Goal: Task Accomplishment & Management: Use online tool/utility

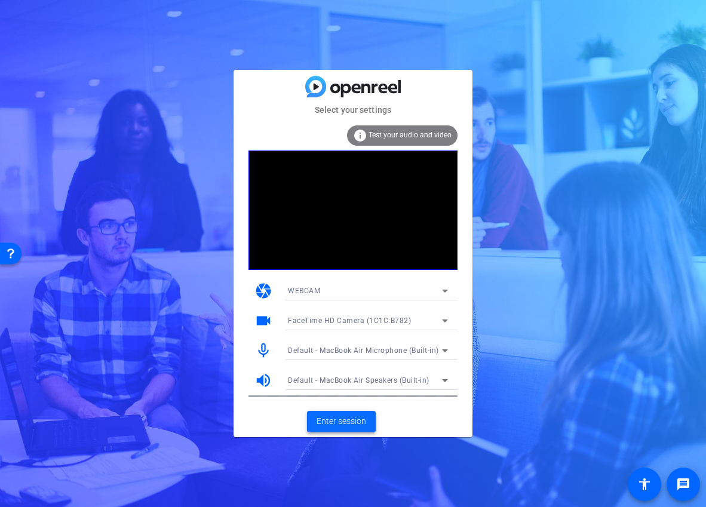
click at [354, 426] on span "Enter session" at bounding box center [342, 421] width 50 height 13
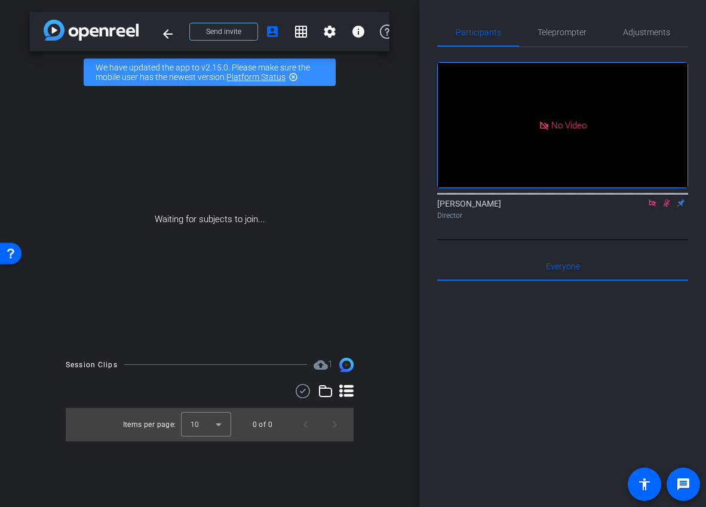
click at [654, 206] on icon at bounding box center [652, 203] width 7 height 7
click at [654, 209] on mat-icon at bounding box center [653, 203] width 14 height 11
click at [654, 207] on icon at bounding box center [653, 203] width 10 height 8
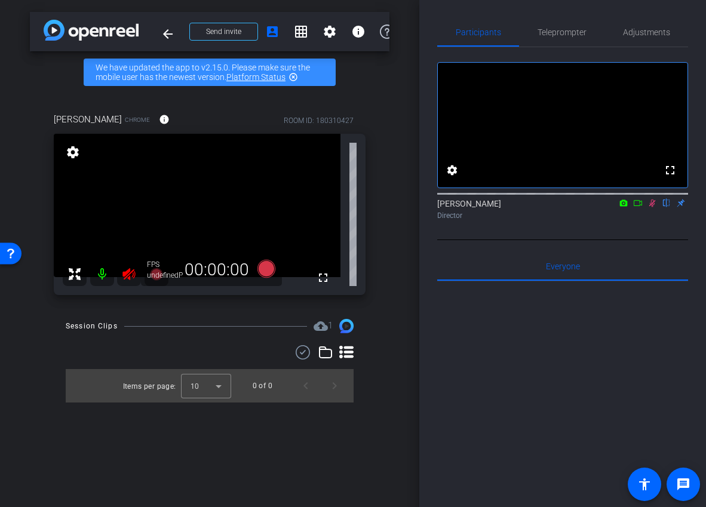
click at [657, 207] on icon at bounding box center [653, 203] width 10 height 8
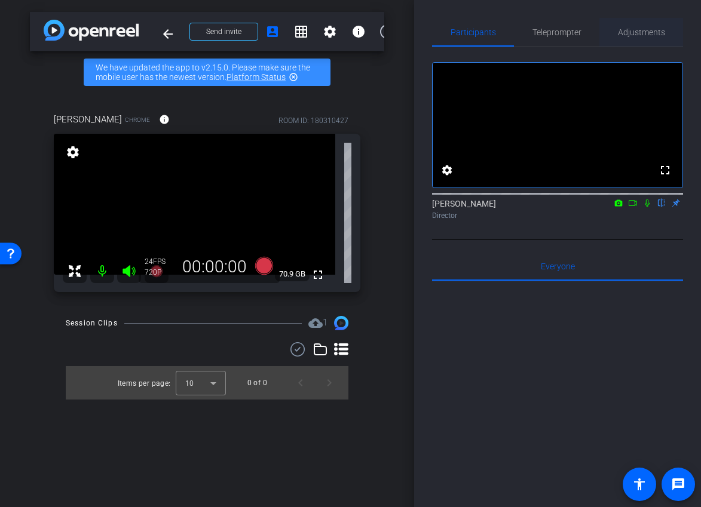
click at [649, 28] on span "Adjustments" at bounding box center [641, 32] width 47 height 8
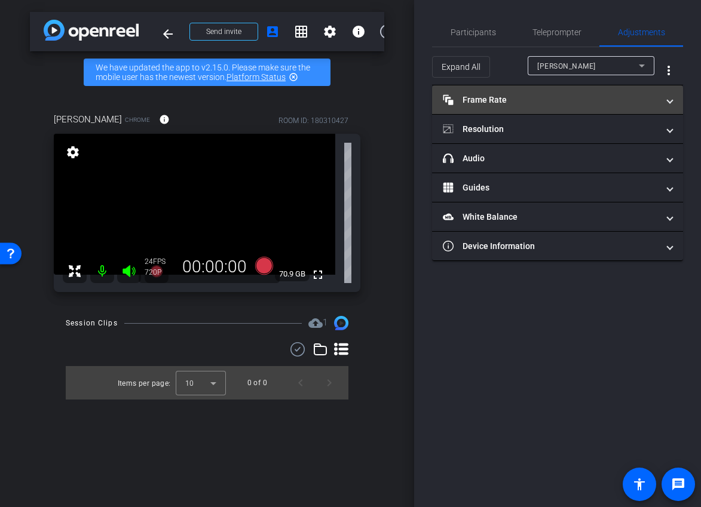
click at [571, 98] on mat-panel-title "Frame Rate Frame Rate" at bounding box center [550, 100] width 215 height 13
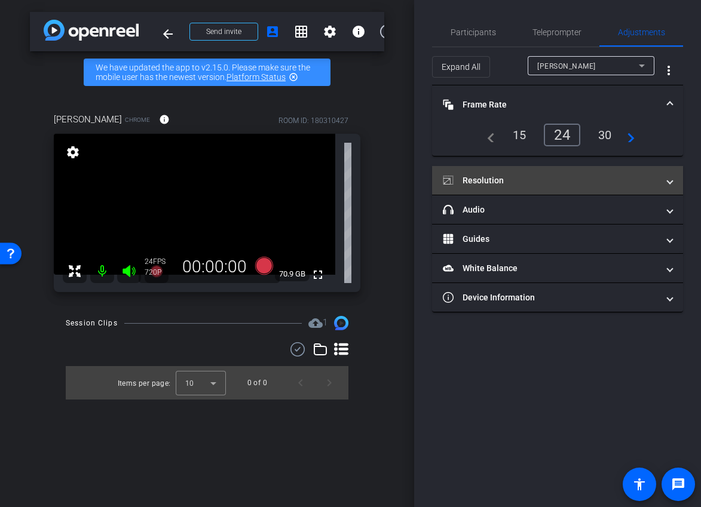
click at [503, 187] on mat-expansion-panel-header "Resolution" at bounding box center [557, 180] width 251 height 29
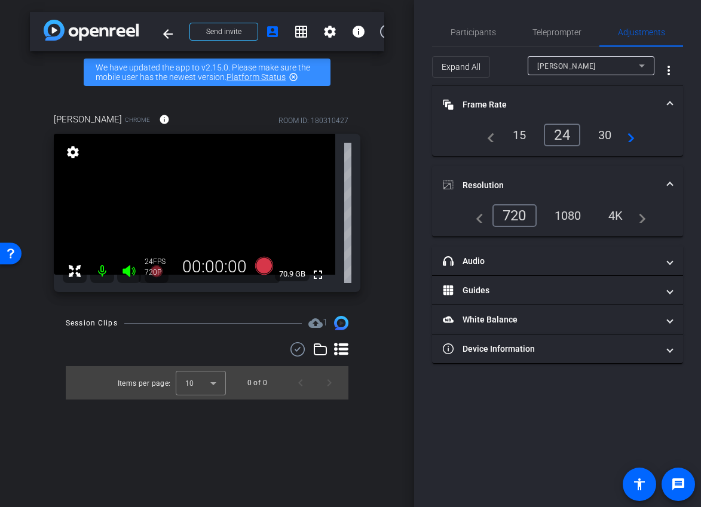
click at [552, 213] on div "1080" at bounding box center [568, 216] width 45 height 20
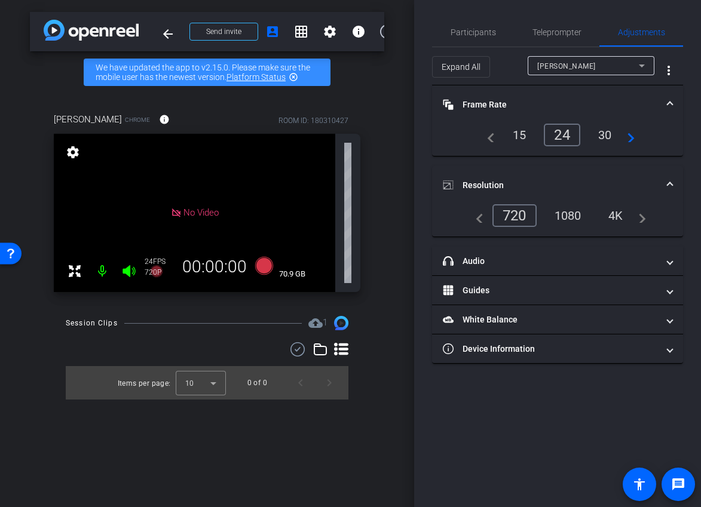
click at [583, 186] on mat-panel-title "Resolution" at bounding box center [550, 185] width 215 height 13
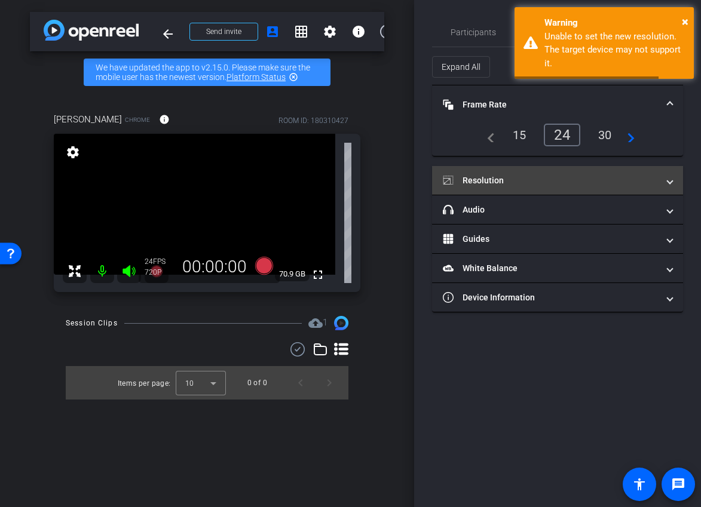
click at [562, 171] on mat-expansion-panel-header "Resolution" at bounding box center [557, 180] width 251 height 29
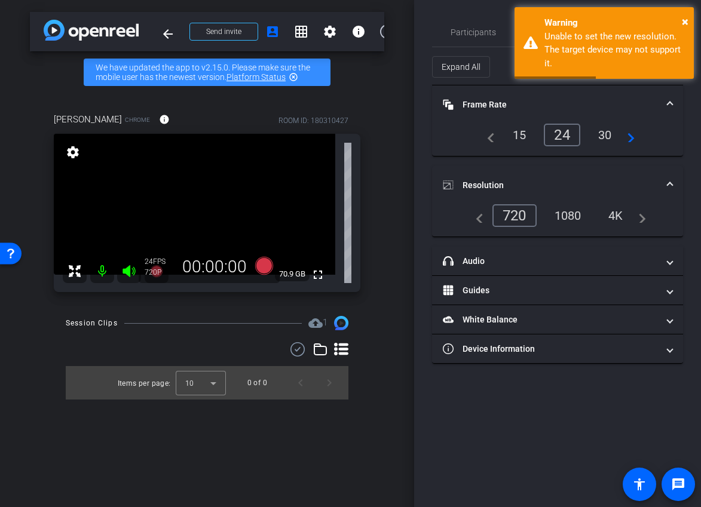
click at [576, 217] on div "1080" at bounding box center [568, 216] width 45 height 20
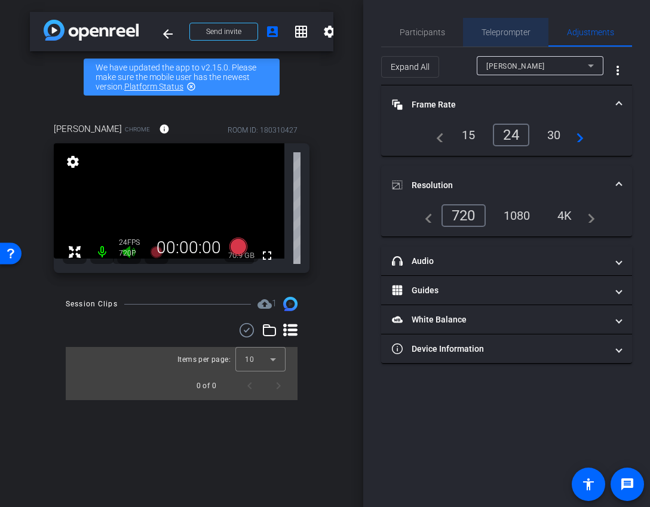
click at [507, 23] on span "Teleprompter" at bounding box center [506, 32] width 49 height 29
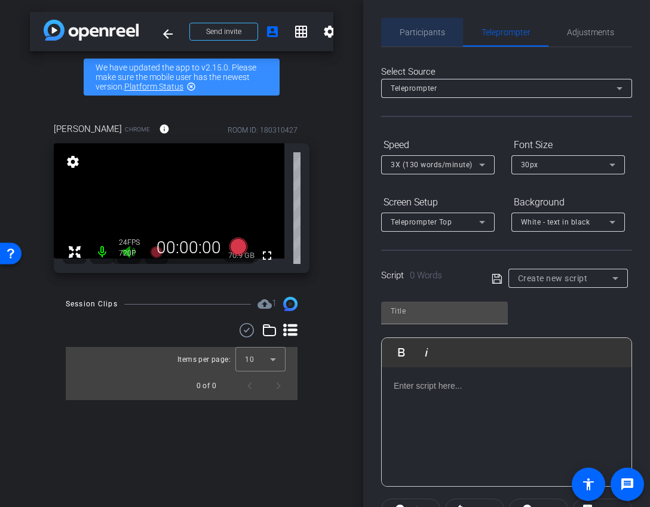
click at [425, 35] on span "Participants" at bounding box center [422, 32] width 45 height 8
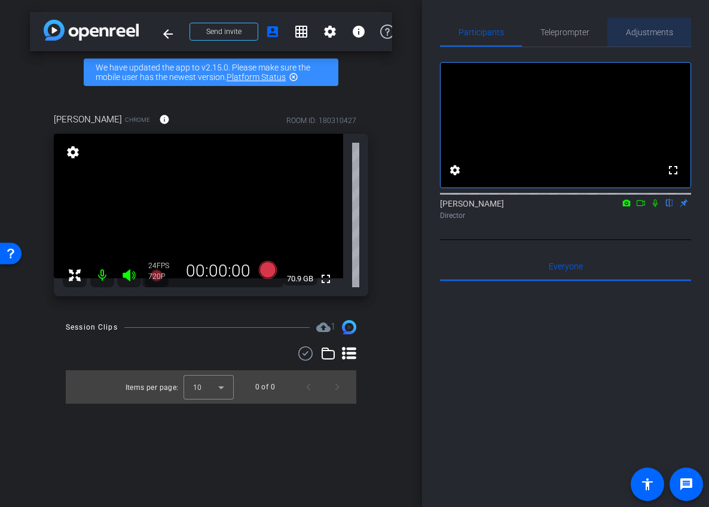
click at [652, 36] on span "Adjustments" at bounding box center [649, 32] width 47 height 8
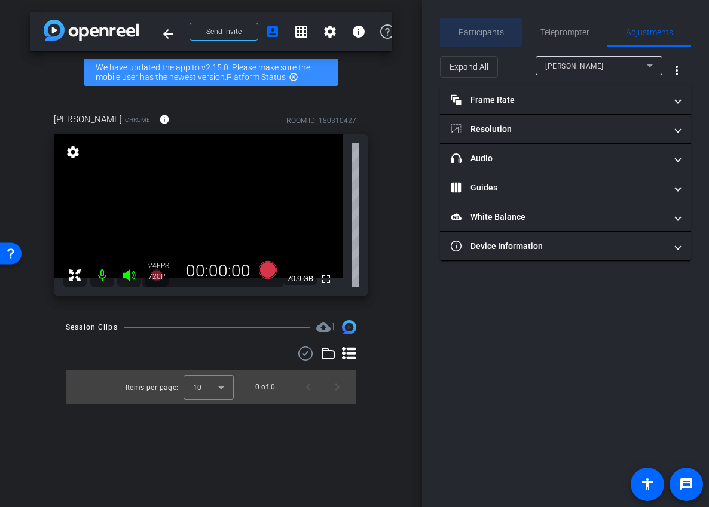
click at [470, 26] on span "Participants" at bounding box center [480, 32] width 45 height 29
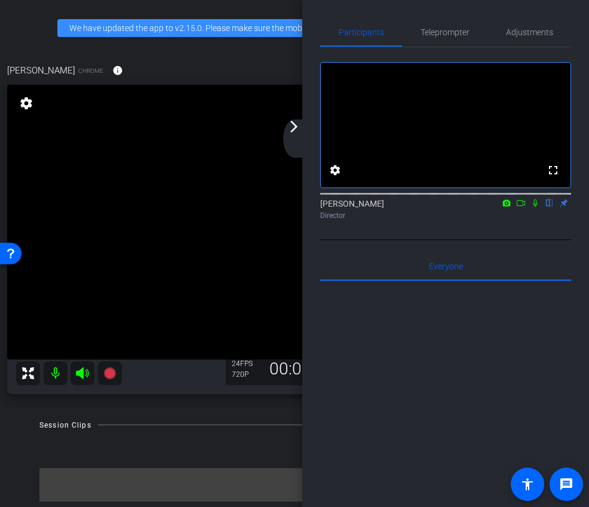
click at [296, 136] on div "arrow_back_ios_new arrow_forward_ios" at bounding box center [295, 139] width 25 height 38
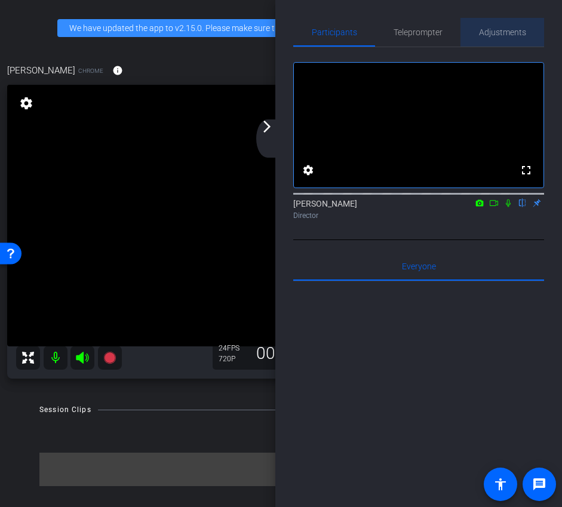
click at [487, 30] on span "Adjustments" at bounding box center [502, 32] width 47 height 8
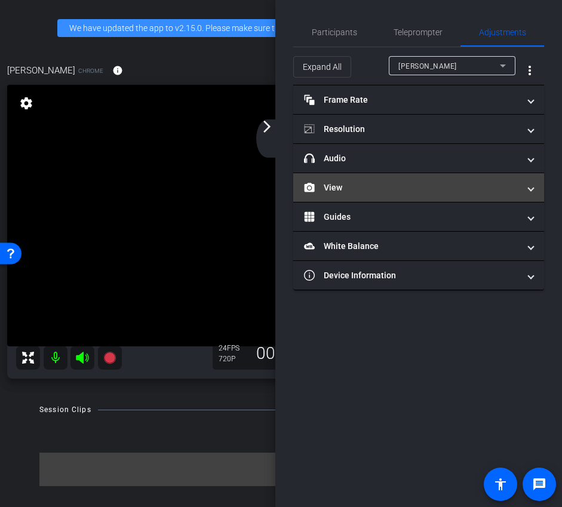
click at [411, 189] on mat-panel-title "View" at bounding box center [411, 188] width 215 height 13
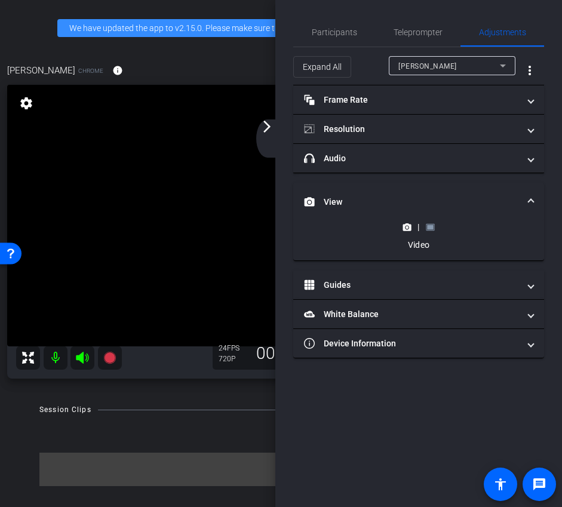
click at [430, 224] on icon at bounding box center [430, 227] width 9 height 9
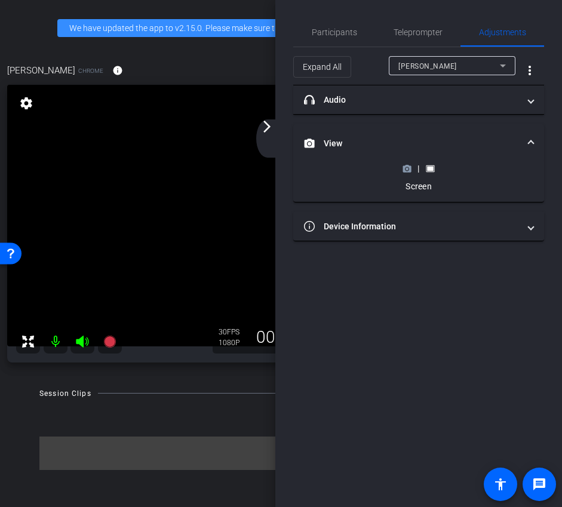
click at [406, 167] on icon at bounding box center [407, 169] width 8 height 7
click at [271, 140] on div "arrow_back_ios_new arrow_forward_ios" at bounding box center [268, 139] width 25 height 38
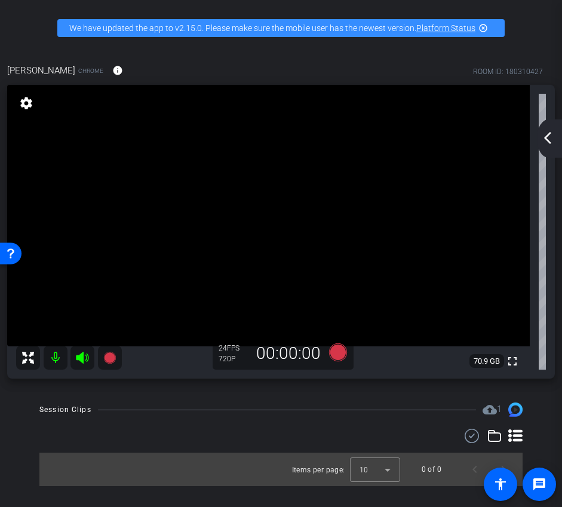
click at [551, 146] on div "arrow_back_ios_new arrow_forward_ios" at bounding box center [549, 139] width 25 height 38
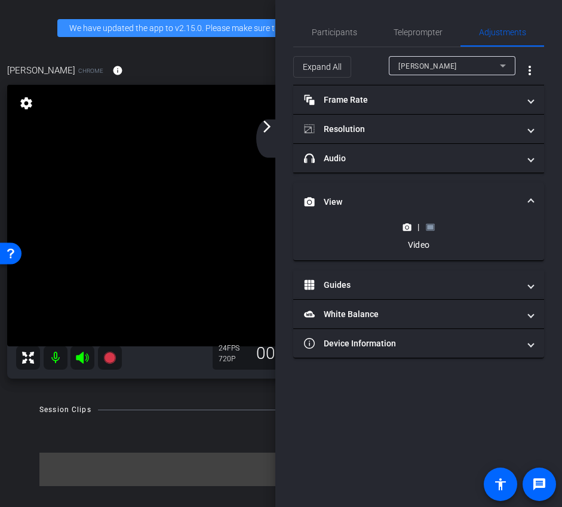
click at [432, 228] on rect at bounding box center [430, 227] width 7 height 5
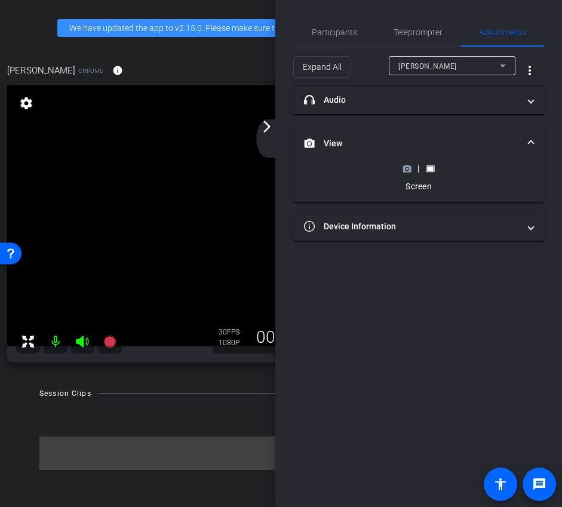
click at [409, 169] on icon at bounding box center [407, 169] width 8 height 7
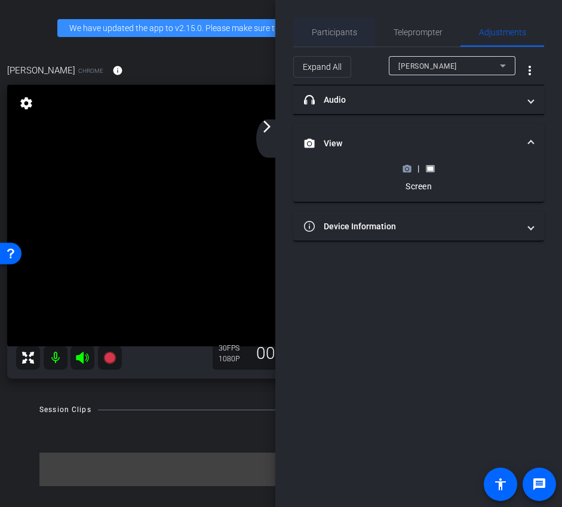
click at [340, 32] on span "Participants" at bounding box center [334, 32] width 45 height 8
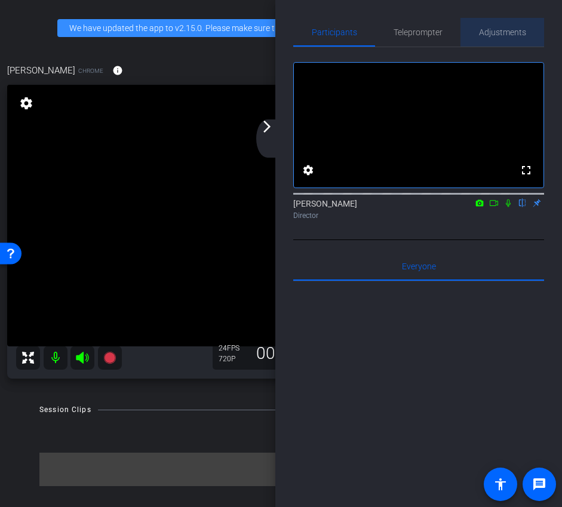
click at [515, 30] on span "Adjustments" at bounding box center [502, 32] width 47 height 8
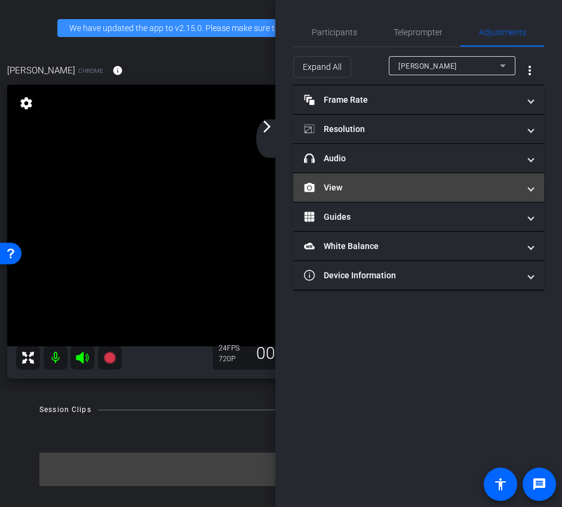
click at [452, 194] on mat-expansion-panel-header "View" at bounding box center [418, 187] width 251 height 29
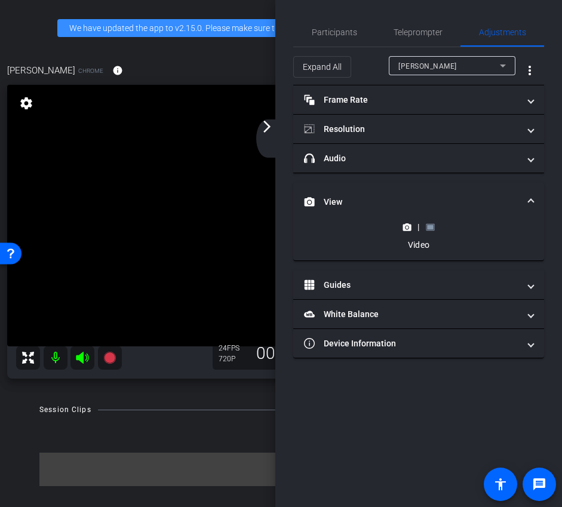
click at [431, 229] on rect at bounding box center [430, 227] width 7 height 5
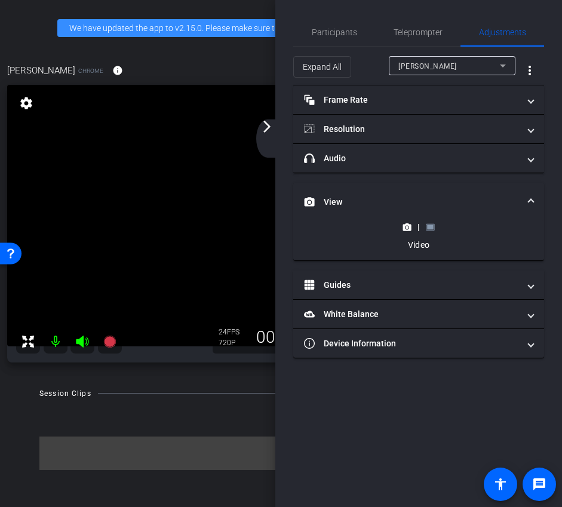
click at [268, 141] on div "arrow_back_ios_new arrow_forward_ios" at bounding box center [268, 139] width 25 height 38
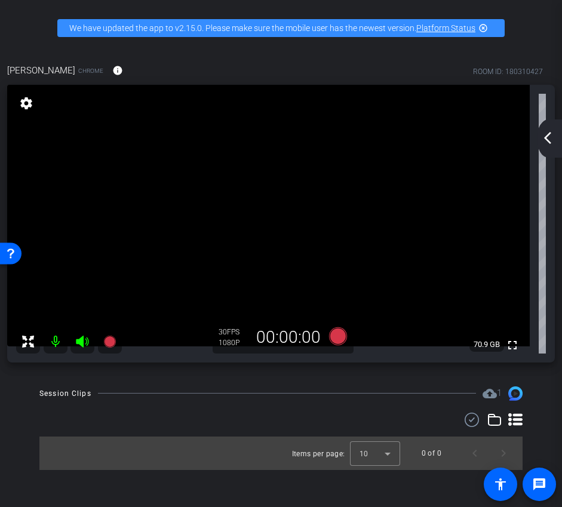
click at [554, 144] on mat-icon "arrow_back_ios_new" at bounding box center [548, 138] width 14 height 14
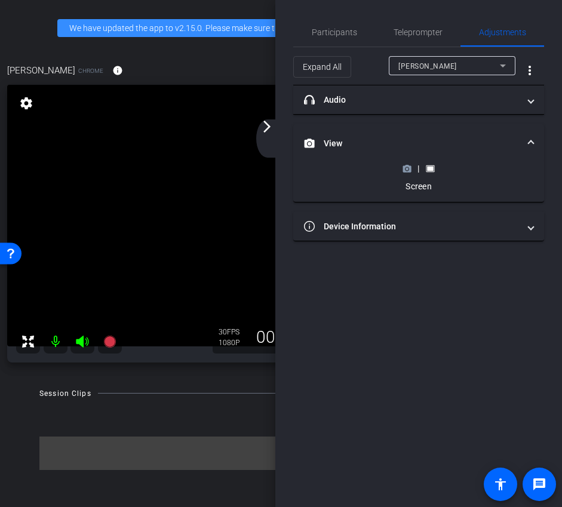
click at [408, 170] on icon at bounding box center [407, 168] width 9 height 9
click at [409, 163] on div "|" at bounding box center [419, 169] width 44 height 12
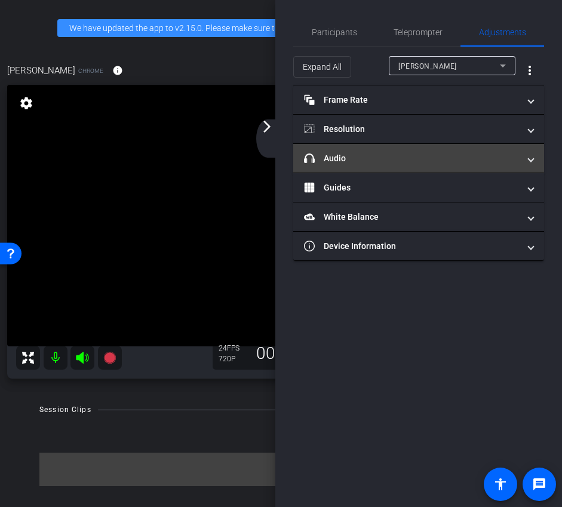
click at [358, 166] on mat-expansion-panel-header "headphone icon Audio" at bounding box center [418, 158] width 251 height 29
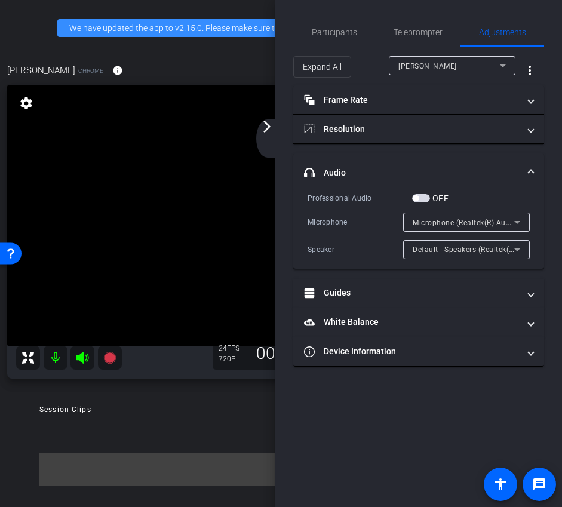
click at [484, 166] on mat-expansion-panel-header "headphone icon Audio" at bounding box center [418, 173] width 251 height 38
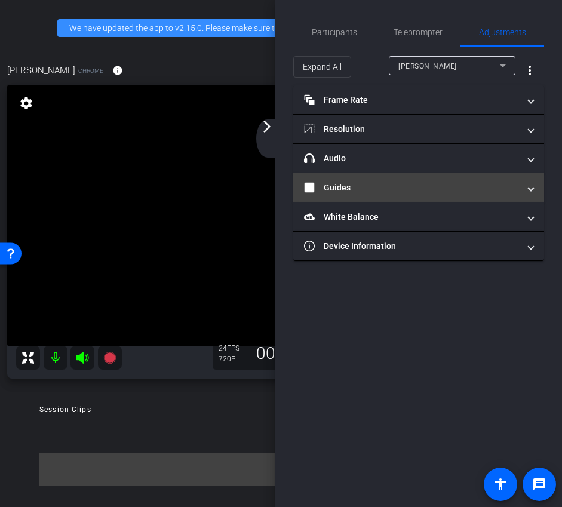
click at [472, 182] on mat-panel-title "Guides" at bounding box center [411, 188] width 215 height 13
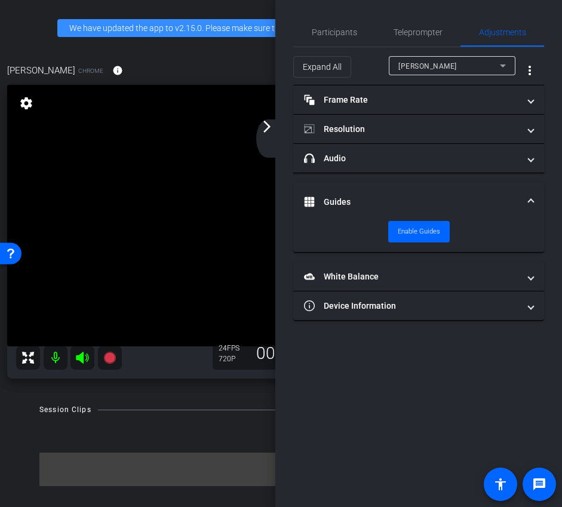
click at [472, 183] on mat-expansion-panel-header "Guides" at bounding box center [418, 202] width 251 height 38
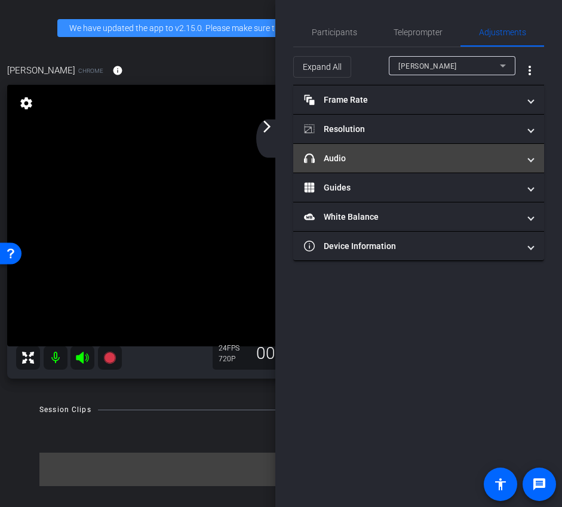
click at [436, 157] on mat-panel-title "headphone icon Audio" at bounding box center [411, 158] width 215 height 13
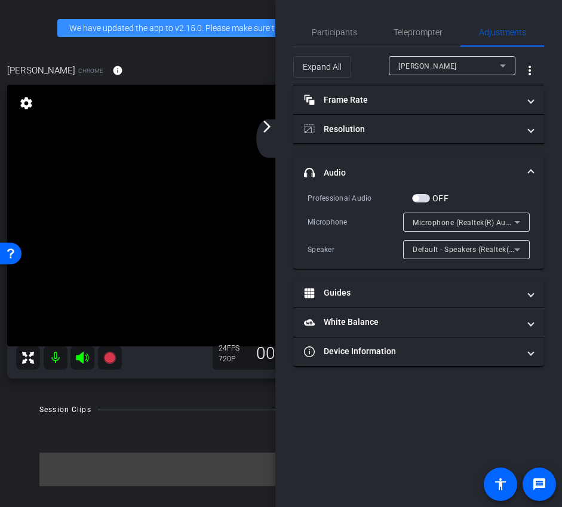
click at [436, 157] on mat-expansion-panel-header "headphone icon Audio" at bounding box center [418, 173] width 251 height 38
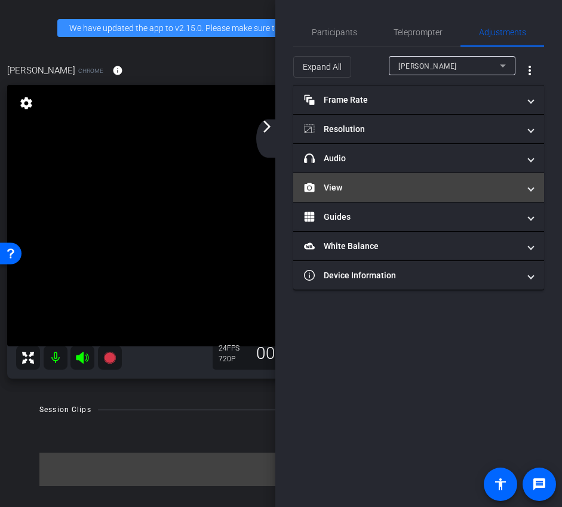
click at [424, 188] on mat-panel-title "View" at bounding box center [411, 188] width 215 height 13
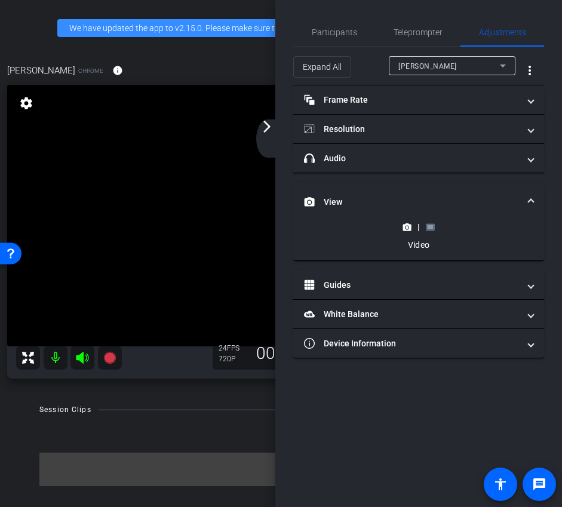
click at [432, 230] on icon at bounding box center [430, 227] width 9 height 9
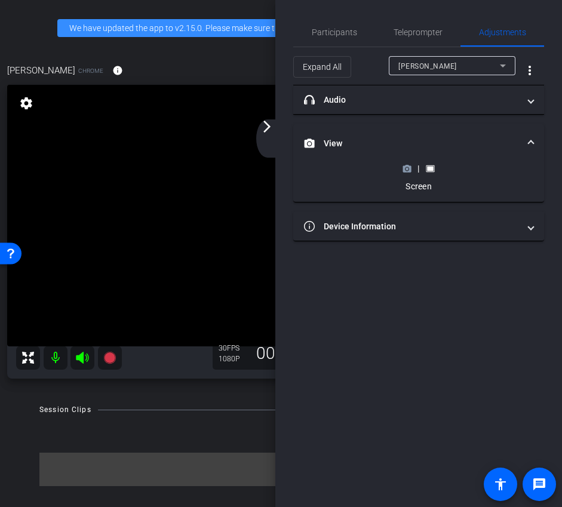
click at [263, 127] on mat-icon "arrow_forward_ios" at bounding box center [267, 127] width 14 height 14
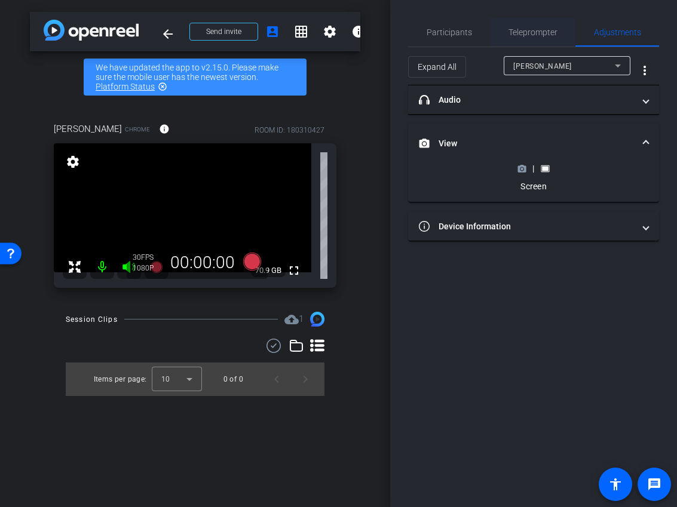
click at [518, 31] on span "Teleprompter" at bounding box center [533, 32] width 49 height 8
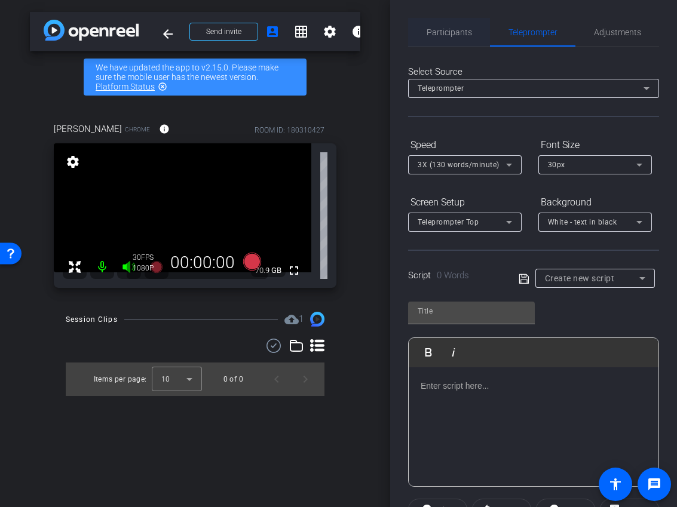
click at [446, 33] on span "Participants" at bounding box center [449, 32] width 45 height 8
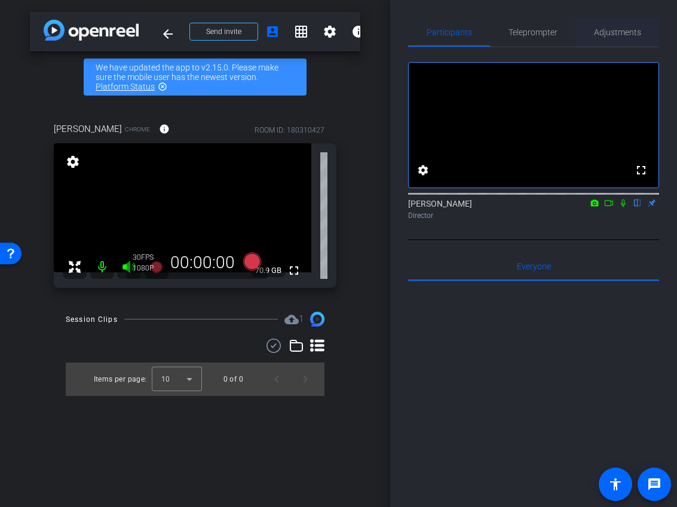
click at [610, 23] on span "Adjustments" at bounding box center [617, 32] width 47 height 29
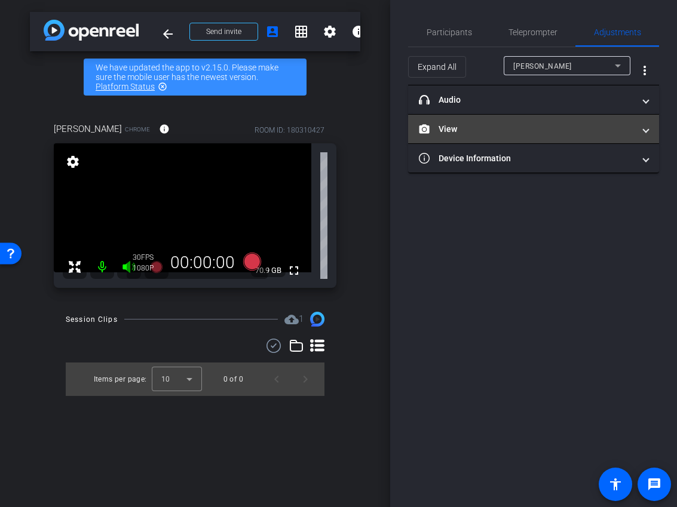
click at [562, 129] on mat-panel-title "View" at bounding box center [526, 129] width 215 height 13
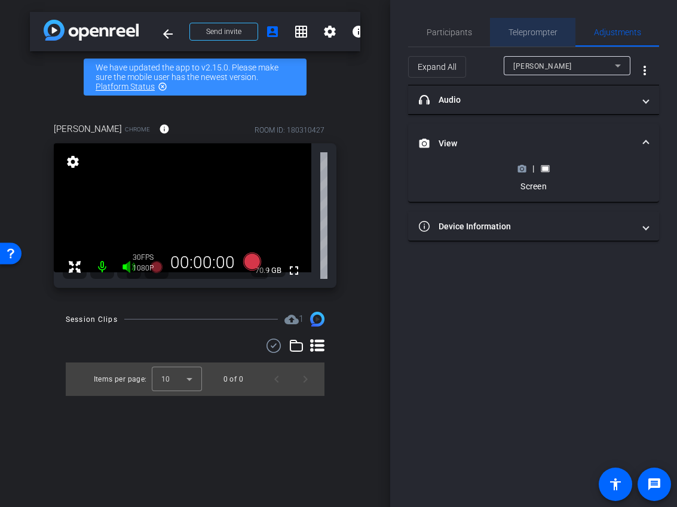
click at [524, 32] on span "Teleprompter" at bounding box center [533, 32] width 49 height 8
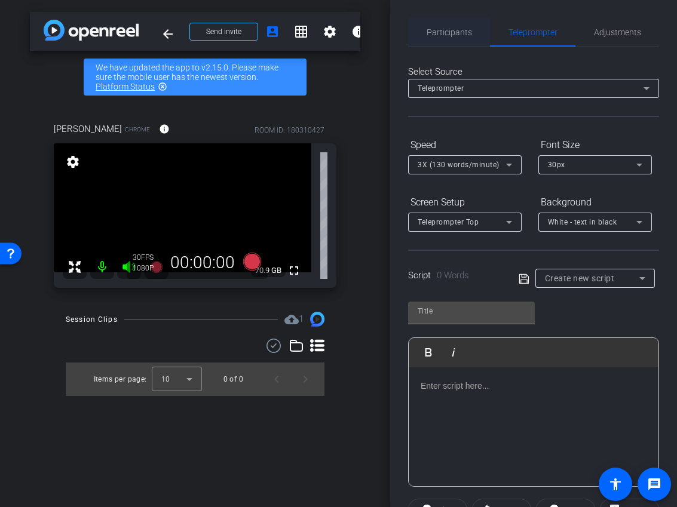
click at [452, 31] on span "Participants" at bounding box center [449, 32] width 45 height 8
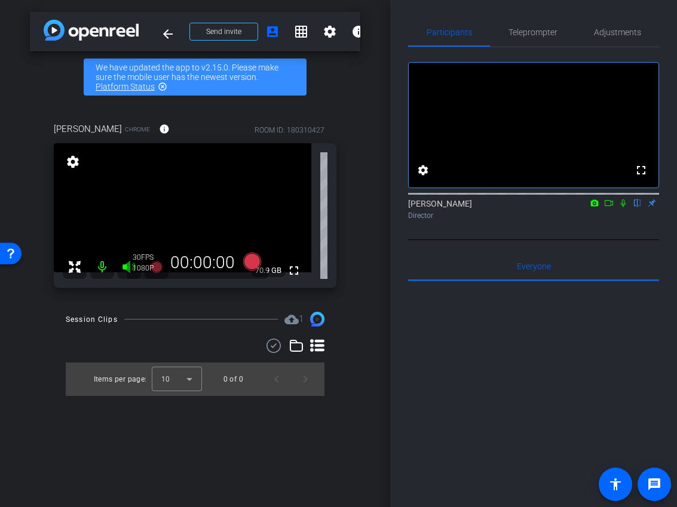
click at [605, 207] on icon at bounding box center [609, 203] width 10 height 8
click at [610, 31] on span "Adjustments" at bounding box center [617, 32] width 47 height 8
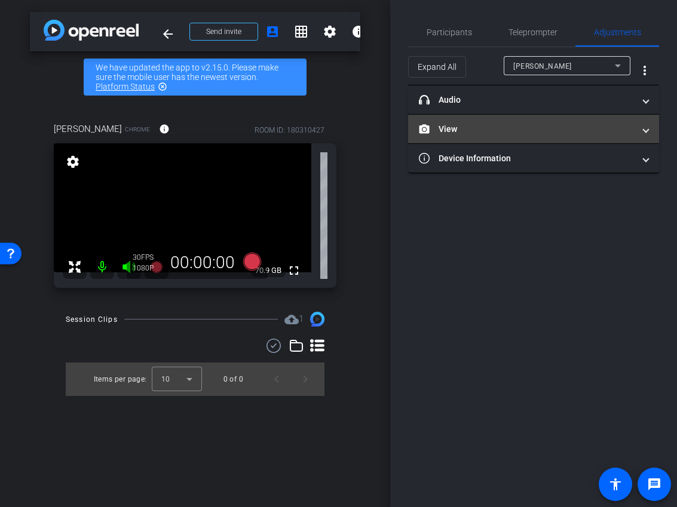
click at [597, 117] on mat-expansion-panel-header "View" at bounding box center [533, 129] width 251 height 29
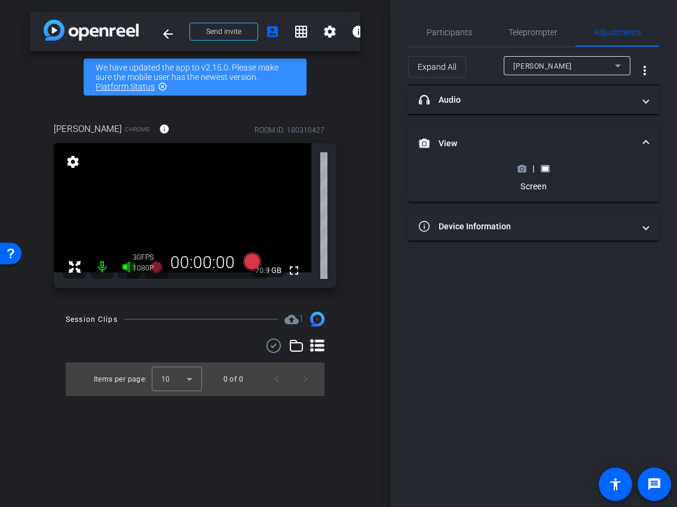
click at [527, 166] on div "|" at bounding box center [534, 169] width 44 height 12
click at [524, 169] on icon at bounding box center [522, 168] width 9 height 9
click at [522, 172] on icon at bounding box center [522, 169] width 8 height 7
click at [522, 169] on circle at bounding box center [522, 168] width 3 height 3
click at [521, 166] on icon at bounding box center [522, 169] width 8 height 7
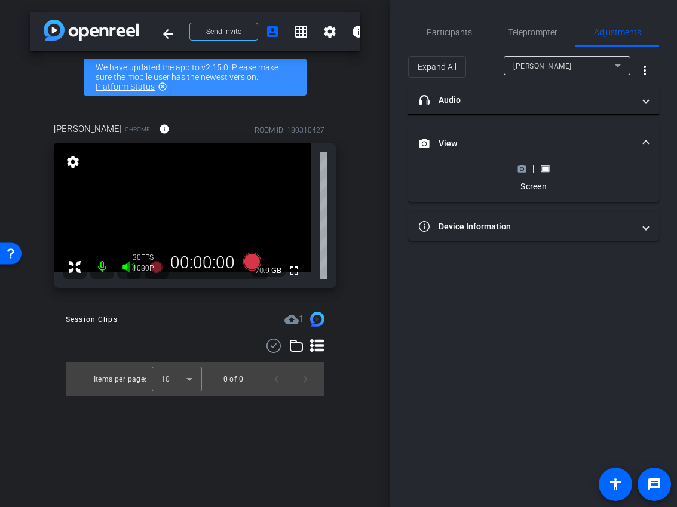
click at [521, 167] on icon at bounding box center [522, 168] width 9 height 9
click at [546, 170] on rect at bounding box center [545, 168] width 7 height 5
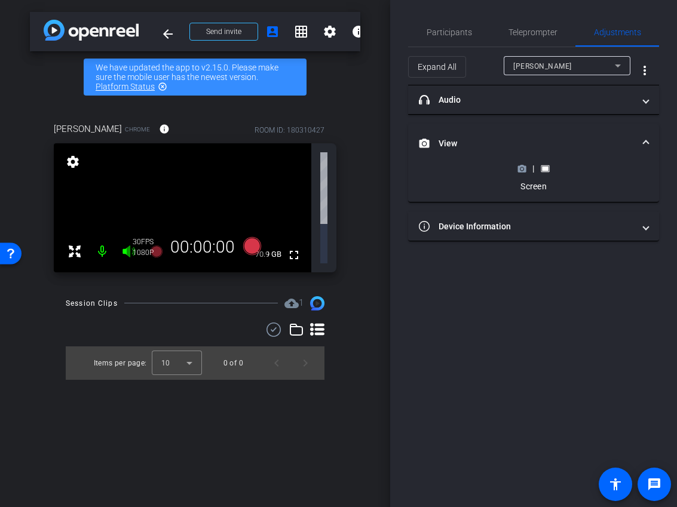
click at [521, 170] on icon at bounding box center [522, 168] width 9 height 9
click at [522, 169] on circle at bounding box center [522, 168] width 3 height 3
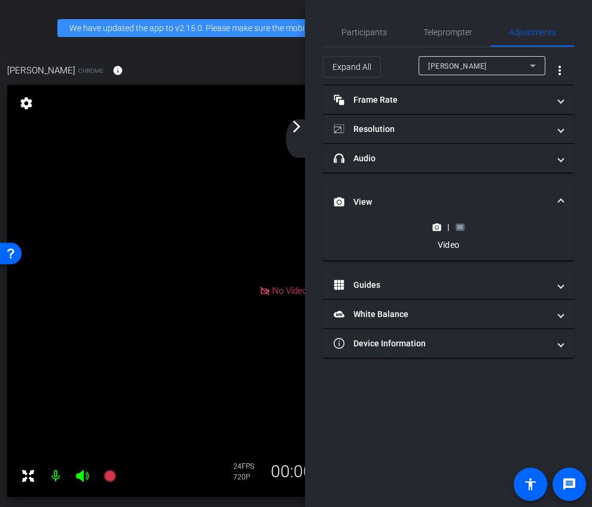
click at [305, 135] on div "arrow_back_ios_new arrow_forward_ios" at bounding box center [298, 139] width 25 height 38
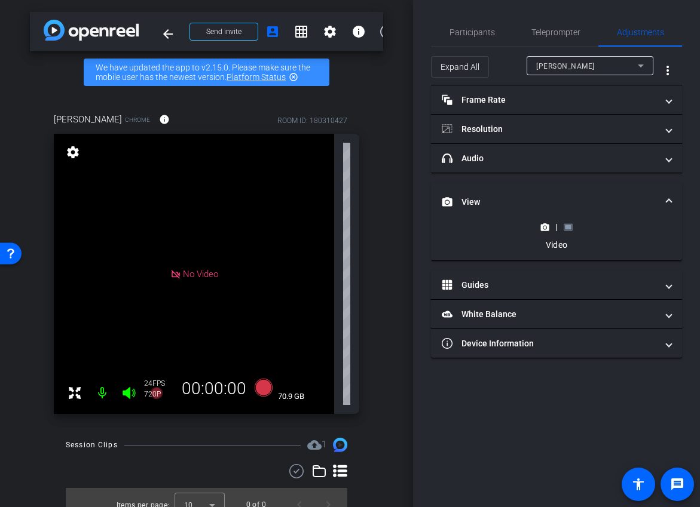
click at [570, 231] on div "|" at bounding box center [556, 227] width 44 height 12
click at [570, 228] on rect at bounding box center [568, 227] width 7 height 5
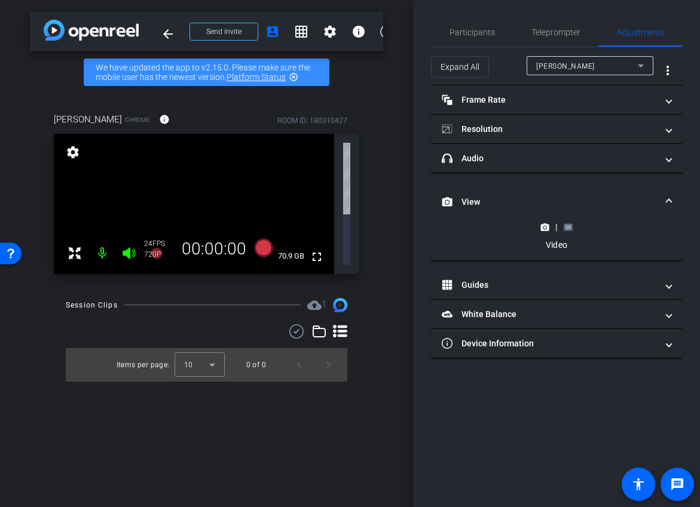
click at [544, 227] on circle at bounding box center [544, 227] width 3 height 3
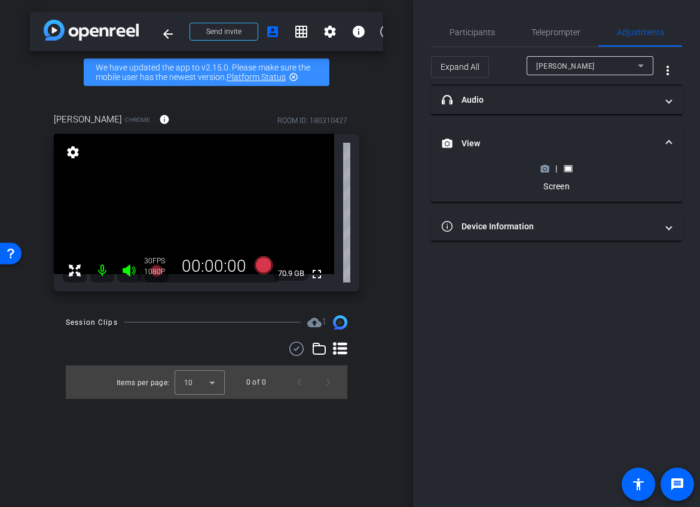
click at [546, 166] on icon at bounding box center [545, 169] width 8 height 7
click at [483, 39] on span "Participants" at bounding box center [471, 32] width 45 height 29
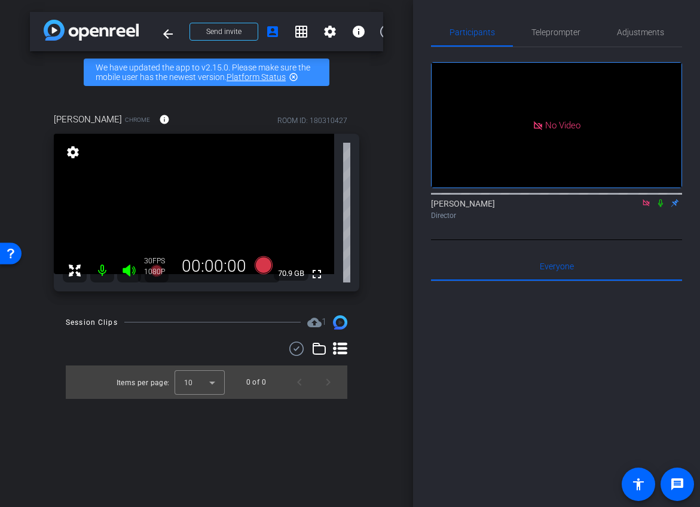
click at [660, 199] on icon at bounding box center [661, 203] width 10 height 8
click at [635, 38] on span "Adjustments" at bounding box center [640, 32] width 47 height 29
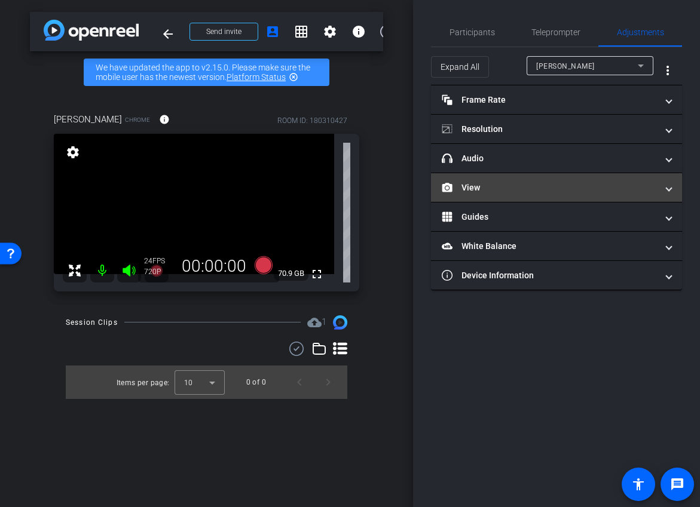
click at [544, 185] on mat-panel-title "View" at bounding box center [549, 188] width 215 height 13
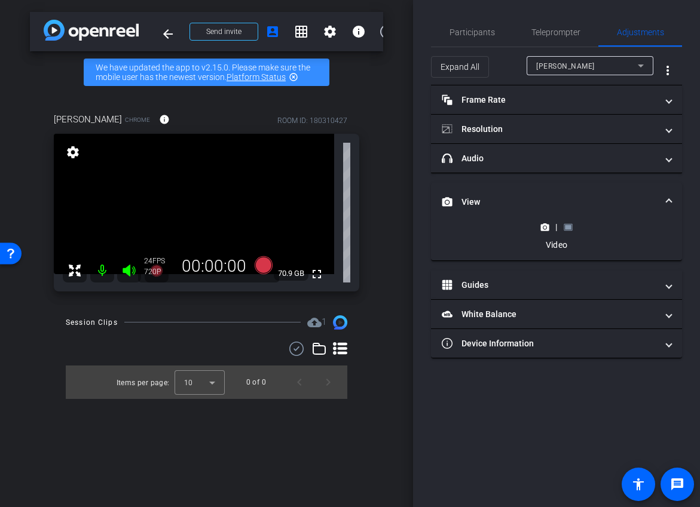
click at [565, 228] on rect at bounding box center [568, 227] width 7 height 5
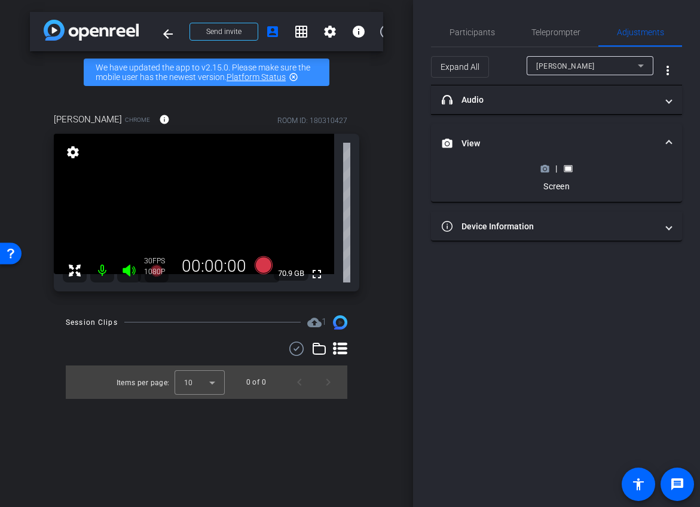
click at [546, 169] on icon at bounding box center [544, 168] width 9 height 9
click at [266, 264] on icon at bounding box center [263, 265] width 18 height 18
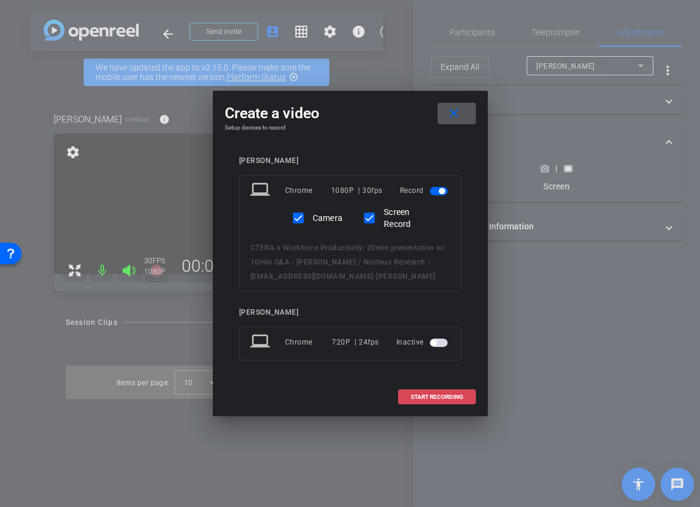
click at [410, 402] on span at bounding box center [437, 397] width 77 height 29
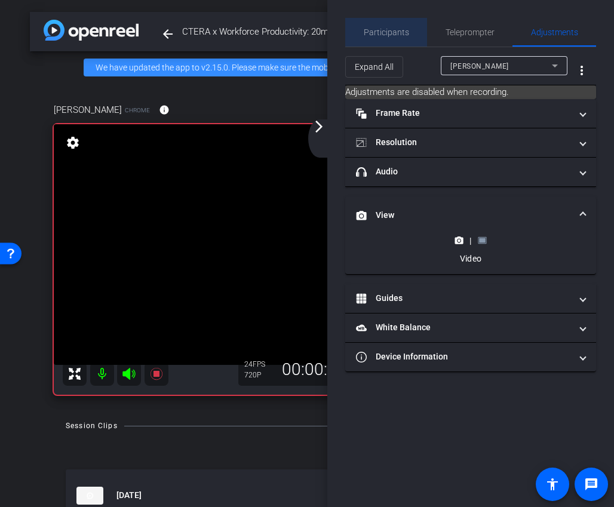
click at [397, 26] on span "Participants" at bounding box center [386, 32] width 45 height 29
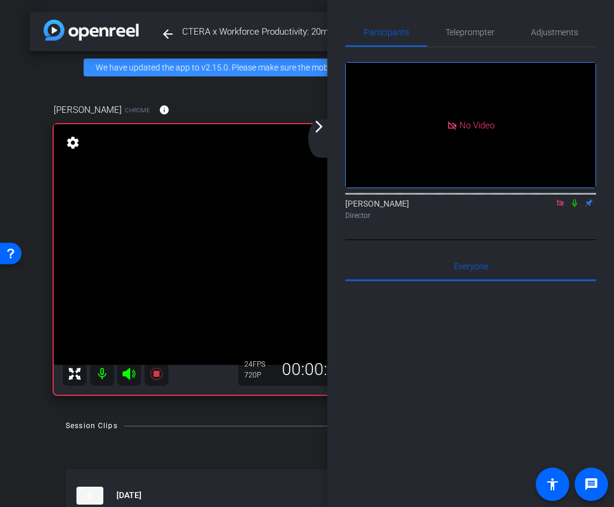
click at [571, 199] on icon at bounding box center [575, 203] width 10 height 8
click at [574, 199] on icon at bounding box center [575, 203] width 10 height 8
click at [327, 137] on div "arrow_back_ios_new arrow_forward_ios" at bounding box center [320, 139] width 25 height 38
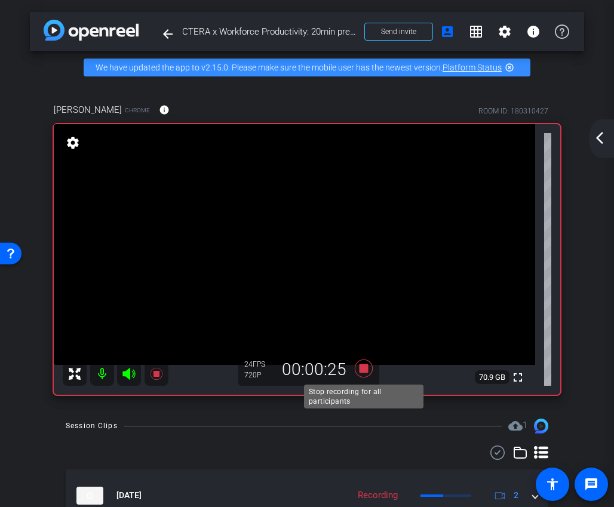
click at [365, 366] on icon at bounding box center [364, 369] width 18 height 18
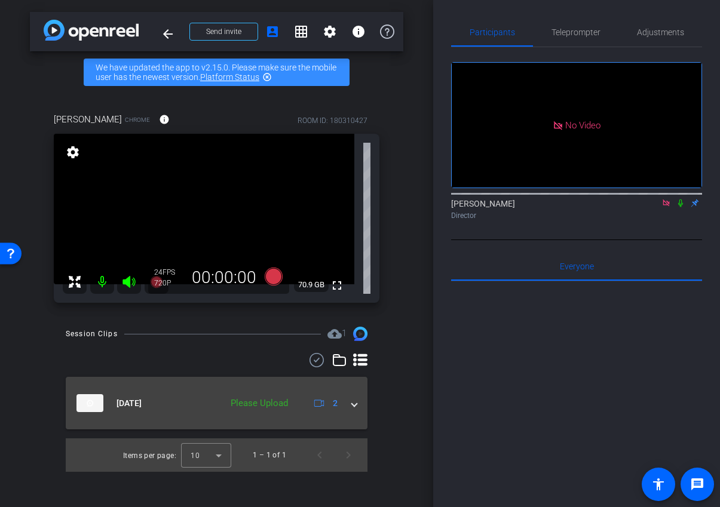
click at [346, 409] on div "[DATE] Please Upload 2" at bounding box center [215, 403] width 276 height 18
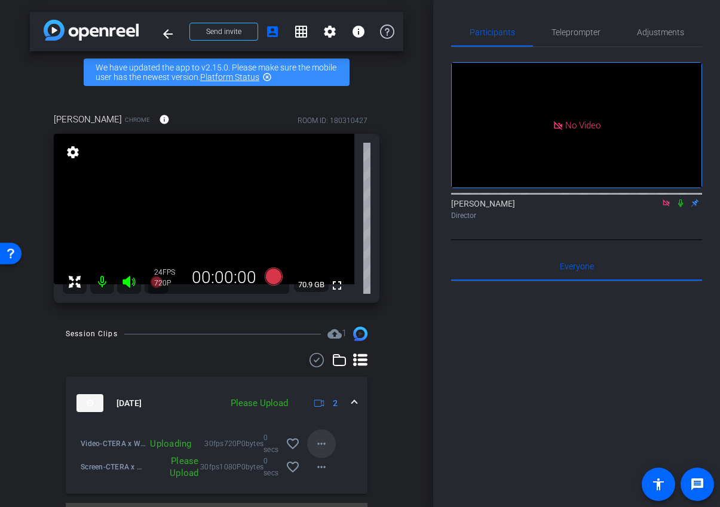
click at [324, 445] on mat-icon "more_horiz" at bounding box center [321, 444] width 14 height 14
click at [386, 432] on div at bounding box center [360, 253] width 720 height 507
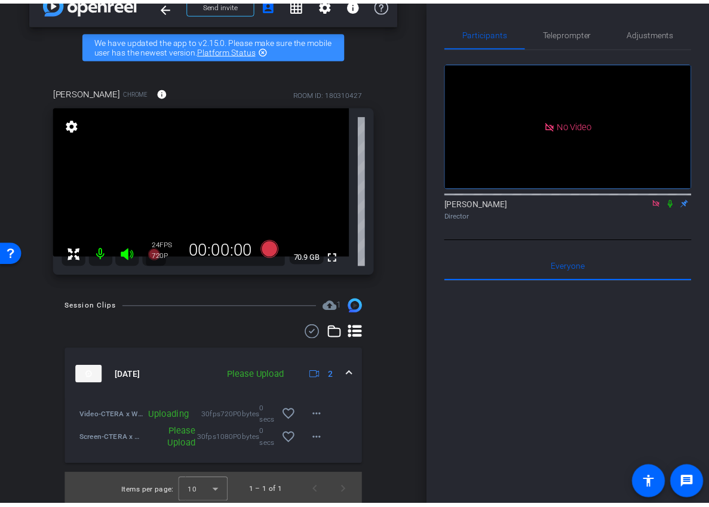
scroll to position [29, 0]
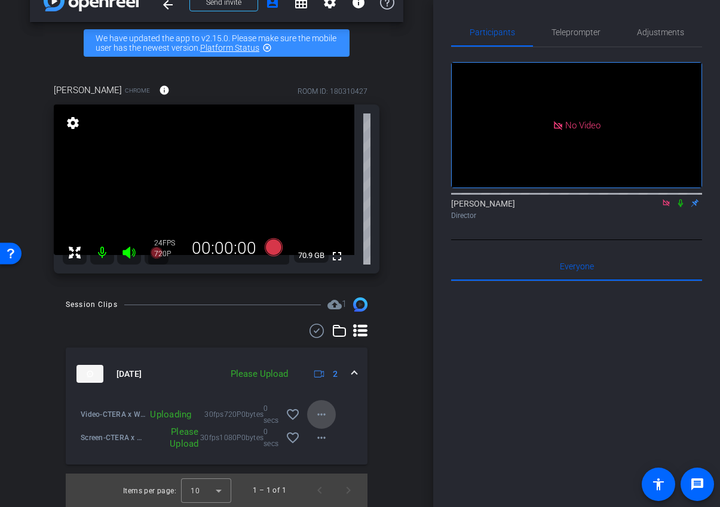
click at [328, 420] on mat-icon "more_horiz" at bounding box center [321, 415] width 14 height 14
click at [397, 421] on div at bounding box center [360, 253] width 720 height 507
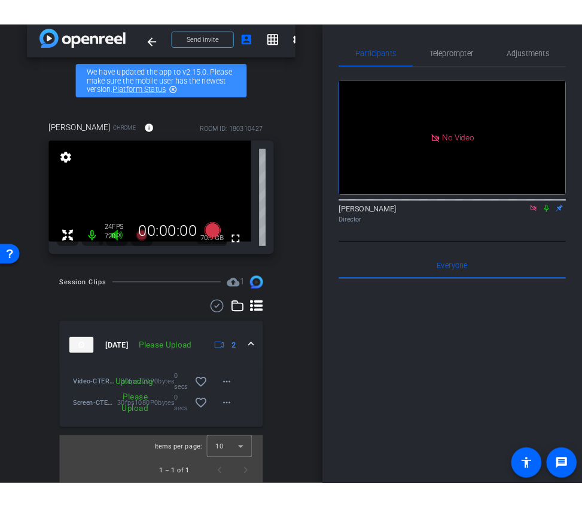
scroll to position [16, 0]
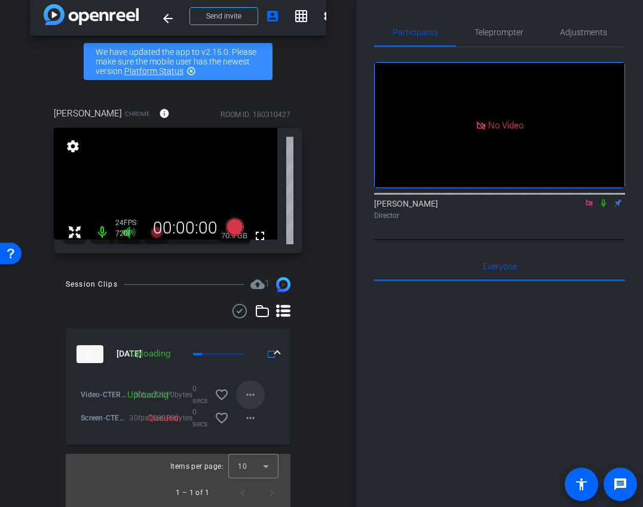
click at [244, 399] on mat-icon "more_horiz" at bounding box center [250, 395] width 14 height 14
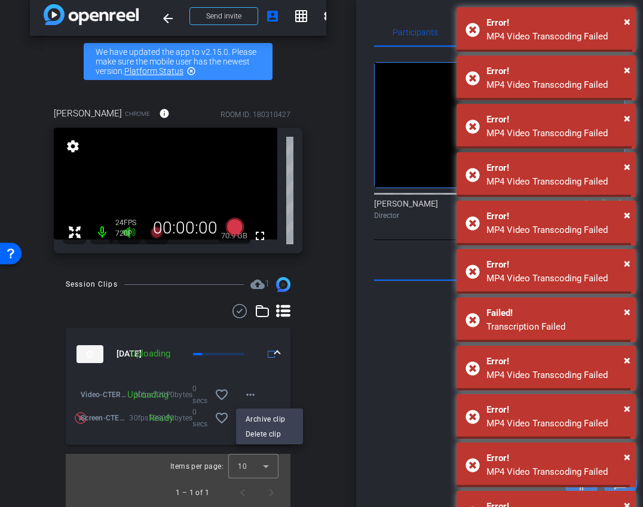
click at [326, 383] on div at bounding box center [321, 253] width 643 height 507
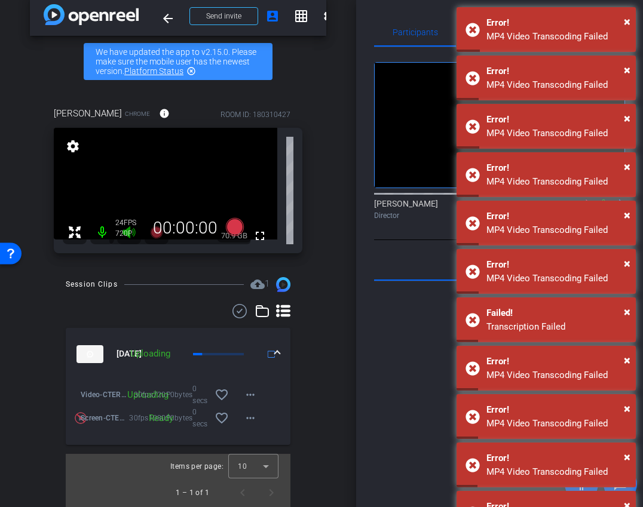
click at [311, 342] on div "Session Clips cloud_upload 1 [DATE] Uploading 2 Video-CTERA x Workforce Product…" at bounding box center [178, 392] width 296 height 230
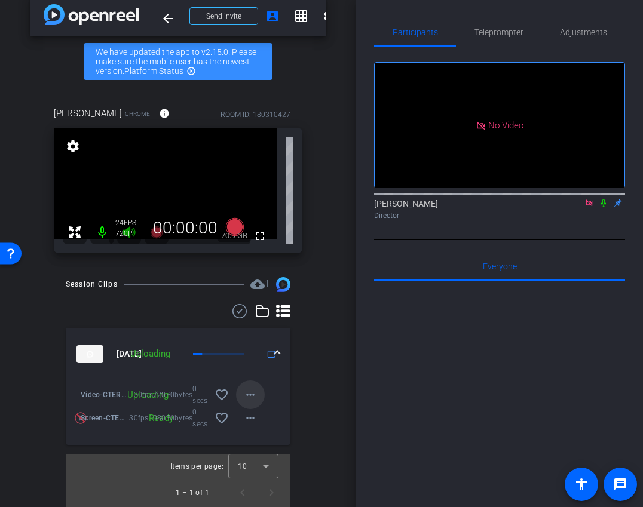
click at [261, 398] on span at bounding box center [250, 395] width 29 height 29
click at [316, 397] on div at bounding box center [321, 253] width 643 height 507
click at [252, 412] on mat-icon "more_horiz" at bounding box center [250, 418] width 14 height 14
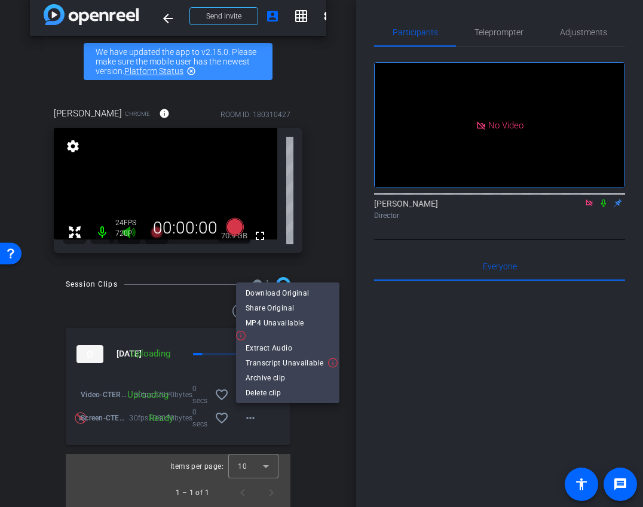
click at [309, 434] on div at bounding box center [321, 253] width 643 height 507
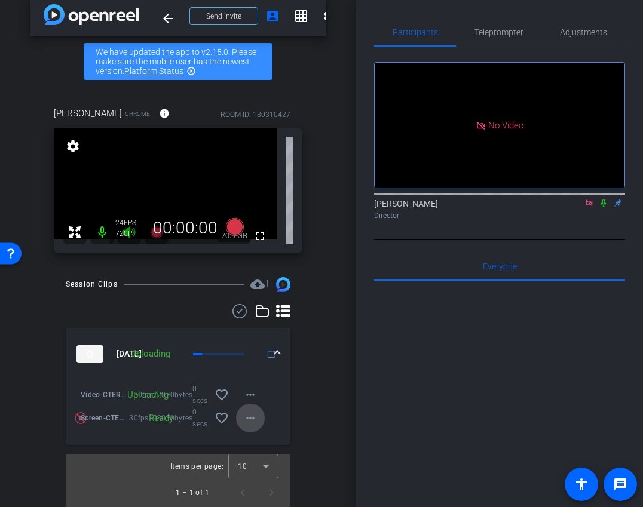
click at [238, 417] on span at bounding box center [250, 418] width 29 height 29
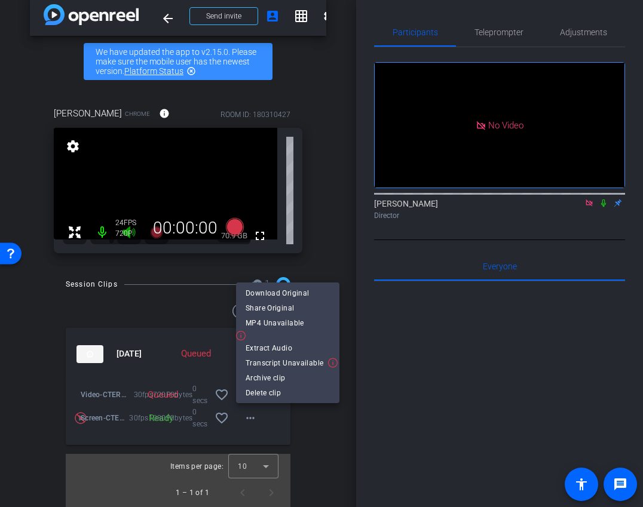
click at [227, 417] on div at bounding box center [321, 253] width 643 height 507
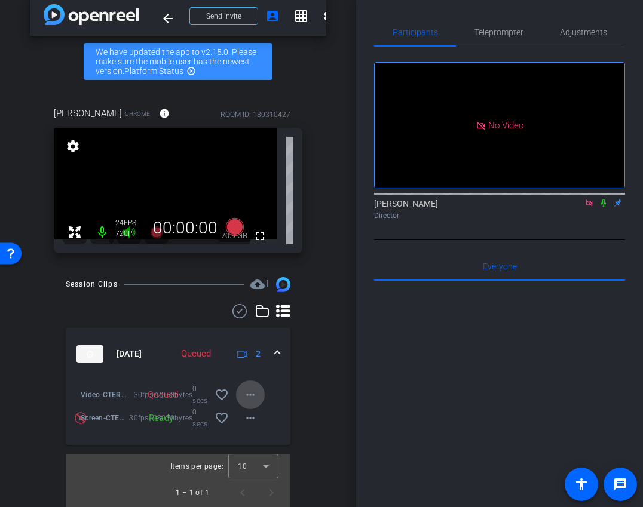
click at [245, 396] on mat-icon "more_horiz" at bounding box center [250, 395] width 14 height 14
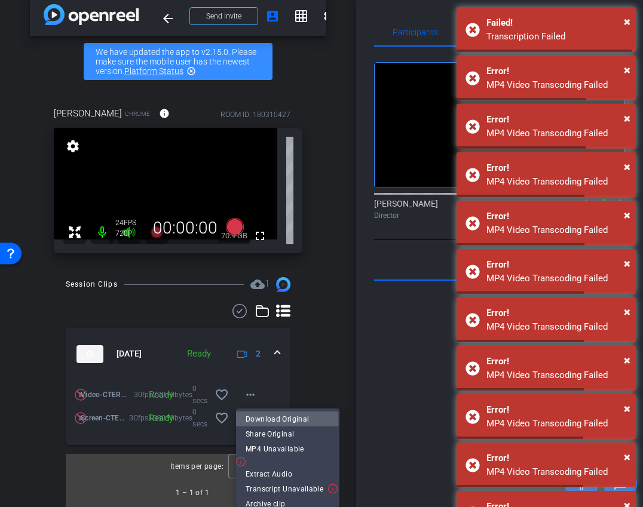
click at [280, 423] on span "Download Original" at bounding box center [288, 419] width 84 height 14
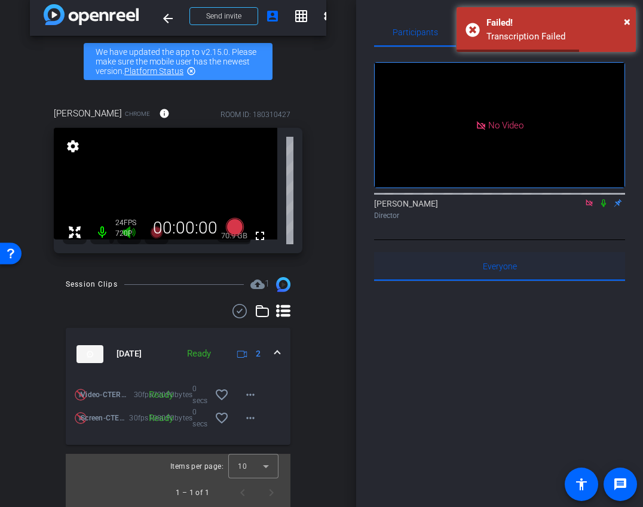
click at [417, 252] on div "Everyone 0" at bounding box center [499, 266] width 251 height 29
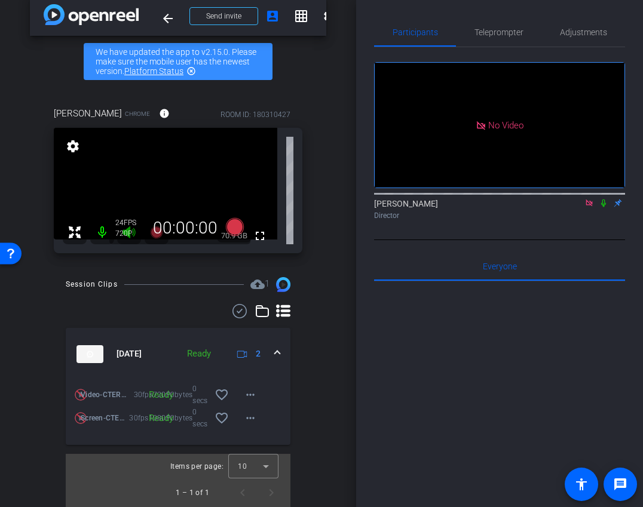
click at [605, 199] on icon at bounding box center [604, 203] width 10 height 8
click at [600, 199] on icon at bounding box center [604, 203] width 10 height 8
click at [589, 199] on icon at bounding box center [590, 203] width 10 height 8
click at [575, 207] on icon at bounding box center [575, 203] width 10 height 8
click at [235, 224] on icon at bounding box center [235, 227] width 18 height 18
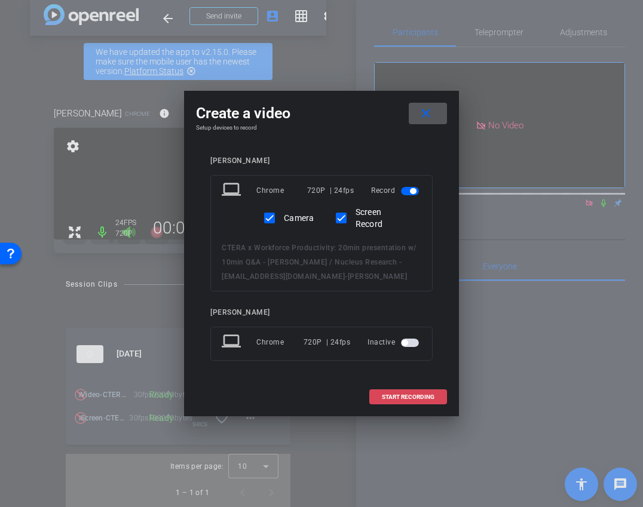
click at [412, 394] on span "START RECORDING" at bounding box center [408, 397] width 53 height 6
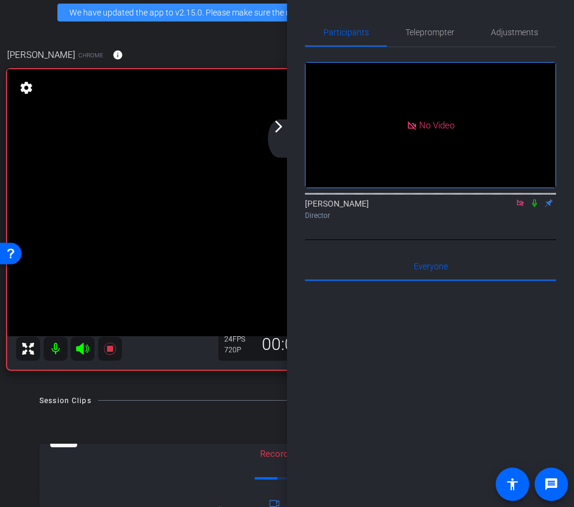
click at [533, 207] on icon at bounding box center [534, 204] width 5 height 8
click at [283, 145] on div "arrow_back_ios_new arrow_forward_ios" at bounding box center [280, 139] width 25 height 38
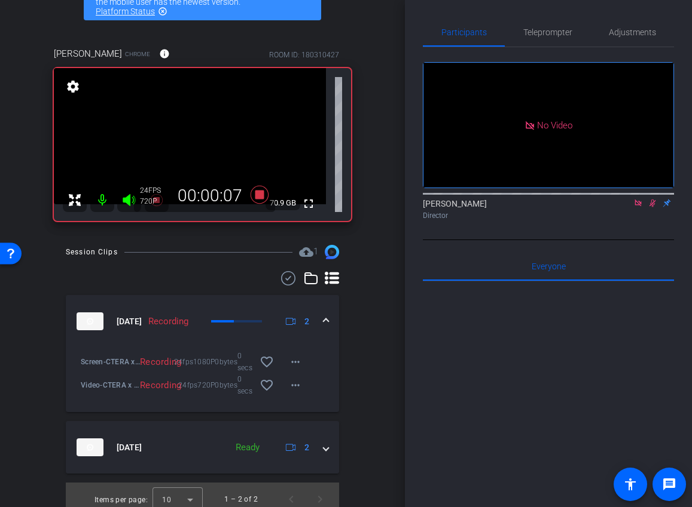
scroll to position [75, 0]
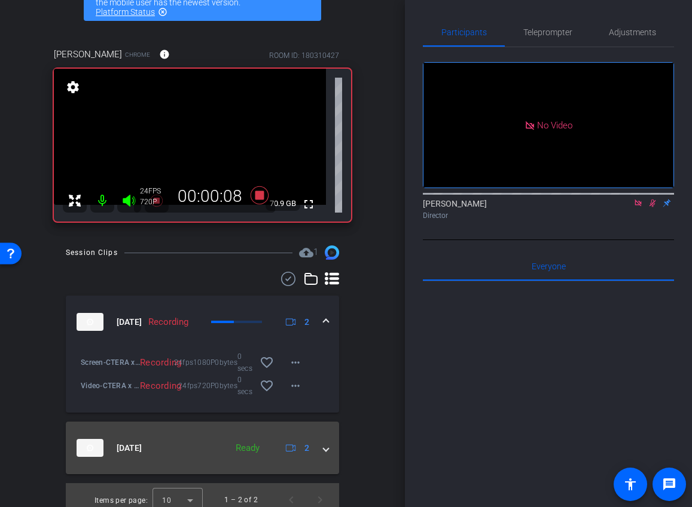
click at [330, 439] on mat-expansion-panel-header "[DATE] Ready 2" at bounding box center [202, 448] width 273 height 53
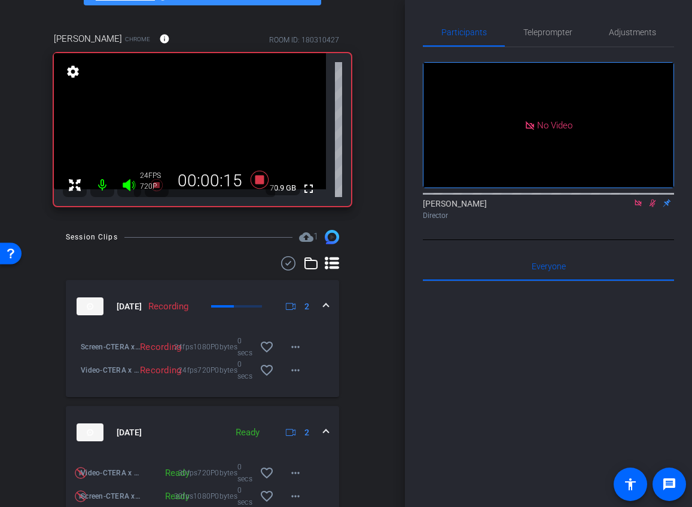
scroll to position [65, 0]
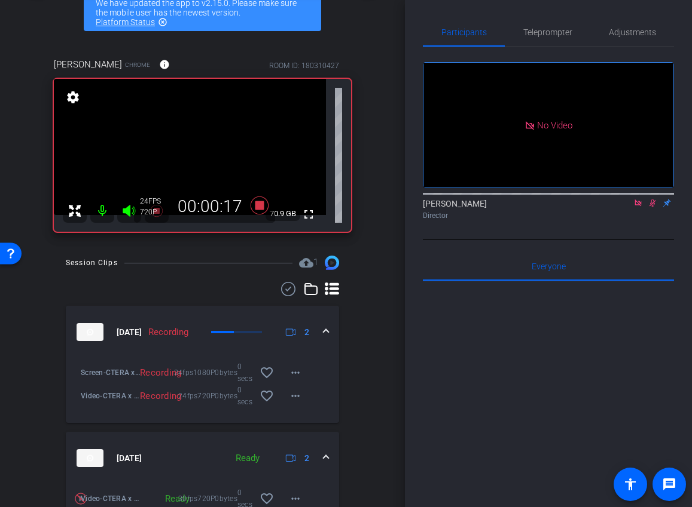
click at [653, 207] on icon at bounding box center [652, 204] width 7 height 8
click at [261, 197] on icon at bounding box center [259, 206] width 18 height 18
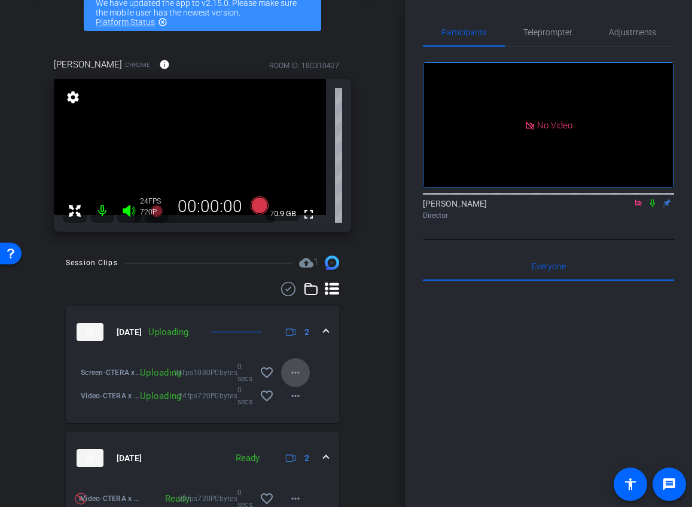
click at [299, 366] on mat-icon "more_horiz" at bounding box center [295, 373] width 14 height 14
click at [368, 358] on div at bounding box center [346, 253] width 692 height 507
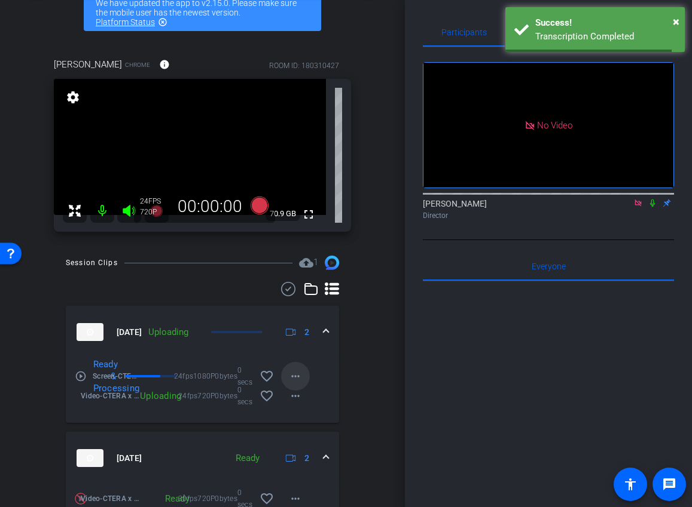
click at [294, 369] on mat-icon "more_horiz" at bounding box center [295, 376] width 14 height 14
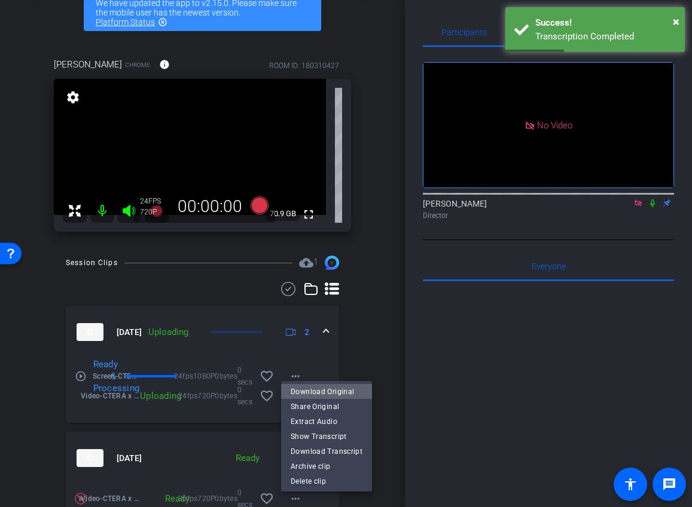
click at [353, 396] on span "Download Original" at bounding box center [326, 391] width 72 height 14
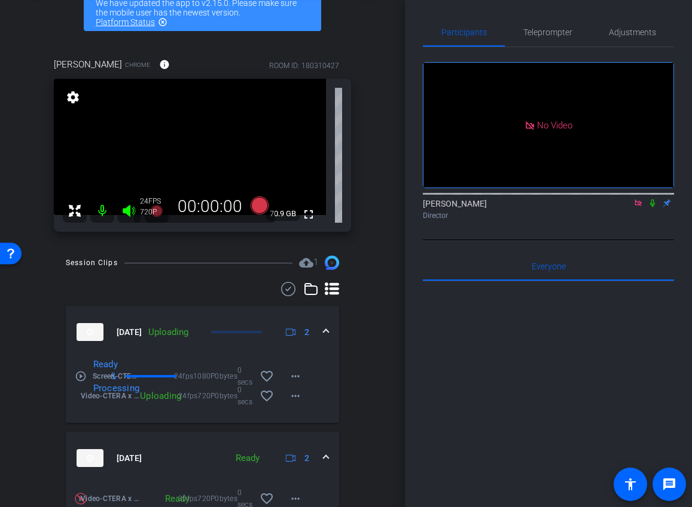
click at [653, 207] on icon at bounding box center [652, 203] width 10 height 8
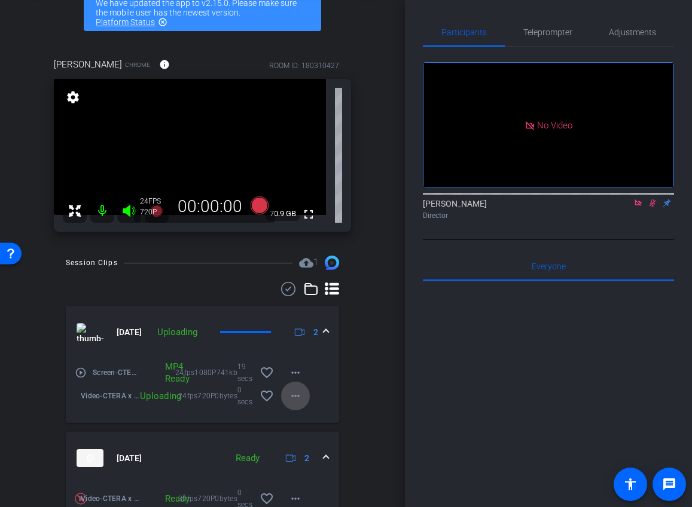
click at [285, 382] on span at bounding box center [295, 396] width 29 height 29
click at [365, 362] on div at bounding box center [346, 253] width 692 height 507
click at [292, 389] on mat-icon "more_horiz" at bounding box center [295, 396] width 14 height 14
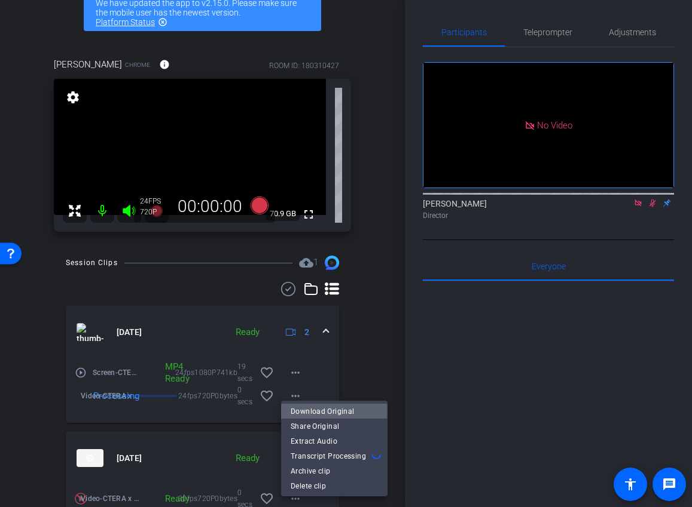
click at [311, 411] on span "Download Original" at bounding box center [333, 411] width 87 height 14
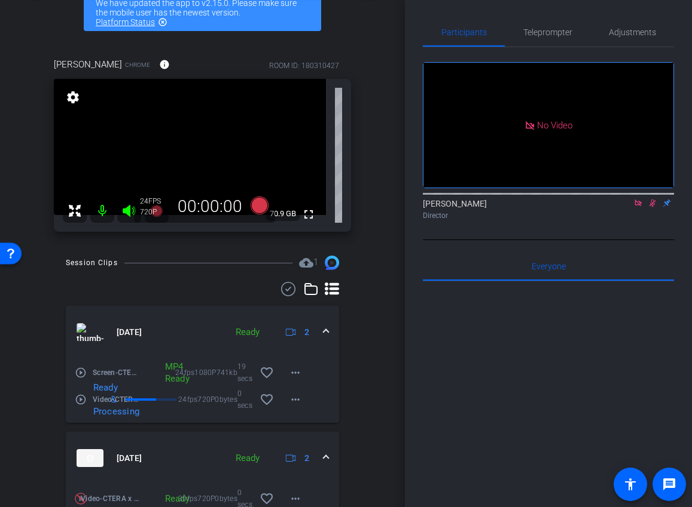
click at [651, 207] on icon at bounding box center [652, 203] width 10 height 8
click at [650, 207] on icon at bounding box center [652, 204] width 5 height 8
click at [650, 207] on icon at bounding box center [652, 203] width 10 height 8
click at [261, 197] on icon at bounding box center [259, 206] width 18 height 18
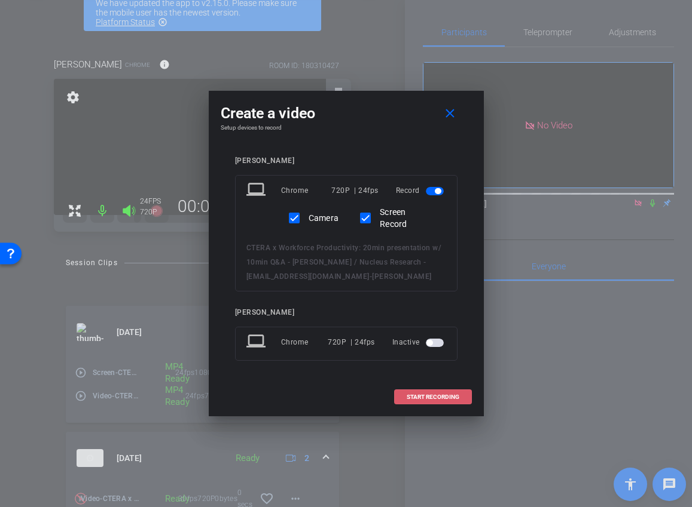
click at [435, 392] on span at bounding box center [432, 397] width 77 height 29
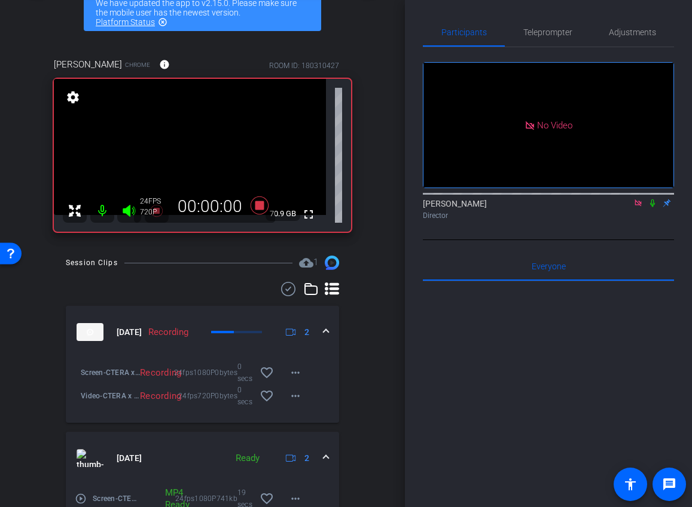
click at [652, 207] on icon at bounding box center [652, 203] width 10 height 8
click at [647, 31] on span "Adjustments" at bounding box center [631, 32] width 47 height 8
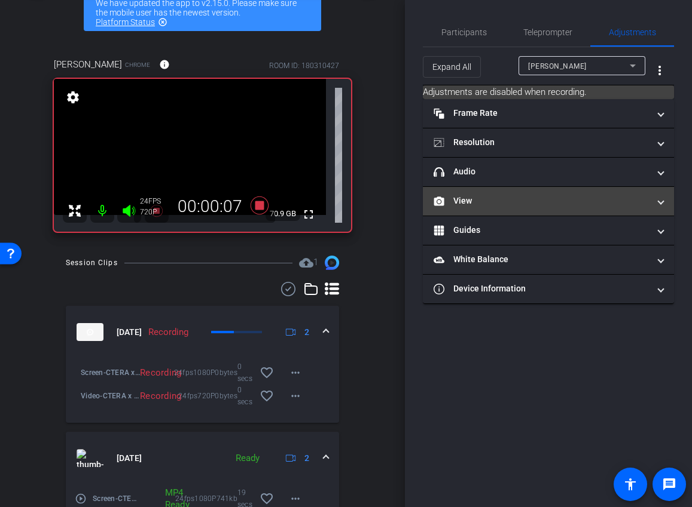
click at [537, 195] on mat-panel-title "View" at bounding box center [540, 201] width 215 height 13
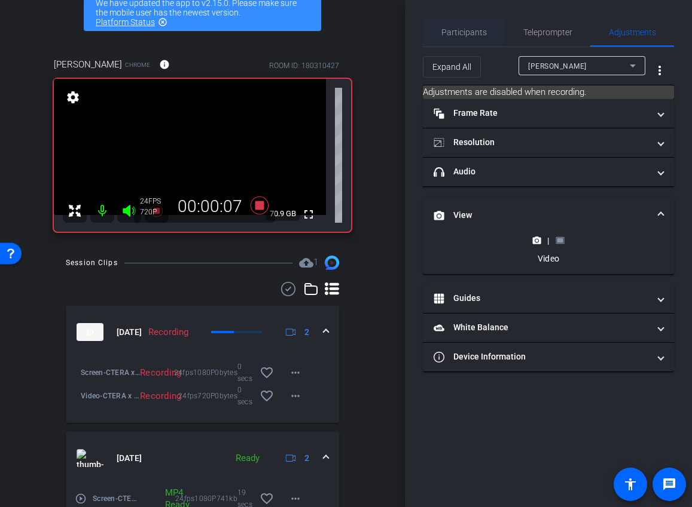
click at [471, 32] on span "Participants" at bounding box center [463, 32] width 45 height 8
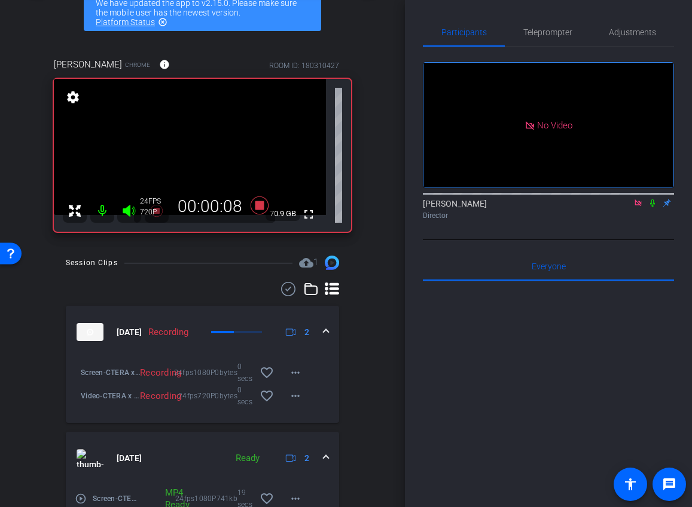
click at [652, 199] on icon at bounding box center [652, 203] width 10 height 8
click at [621, 38] on span "Adjustments" at bounding box center [631, 32] width 47 height 29
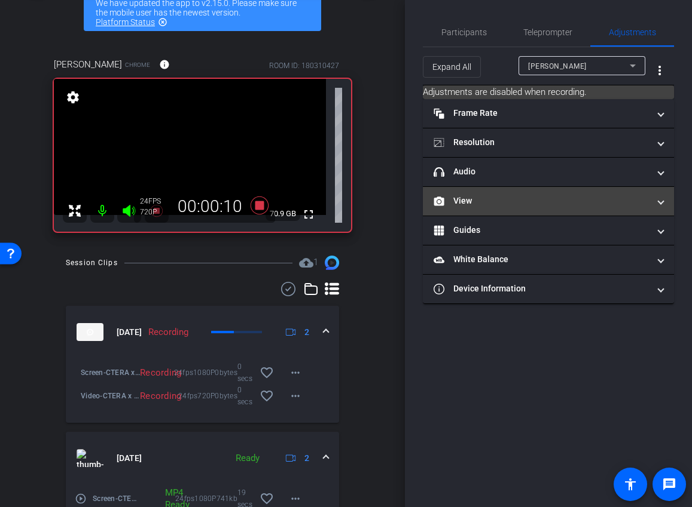
click at [544, 194] on mat-expansion-panel-header "View" at bounding box center [548, 201] width 251 height 29
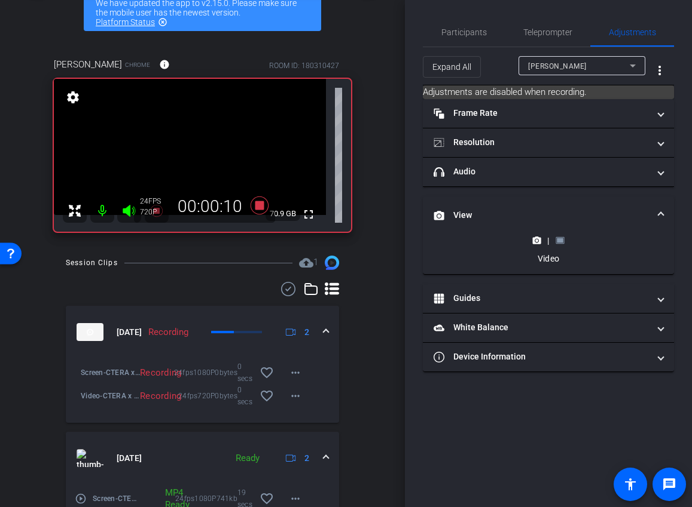
click at [564, 244] on icon at bounding box center [559, 240] width 9 height 9
click at [561, 243] on rect at bounding box center [559, 240] width 7 height 5
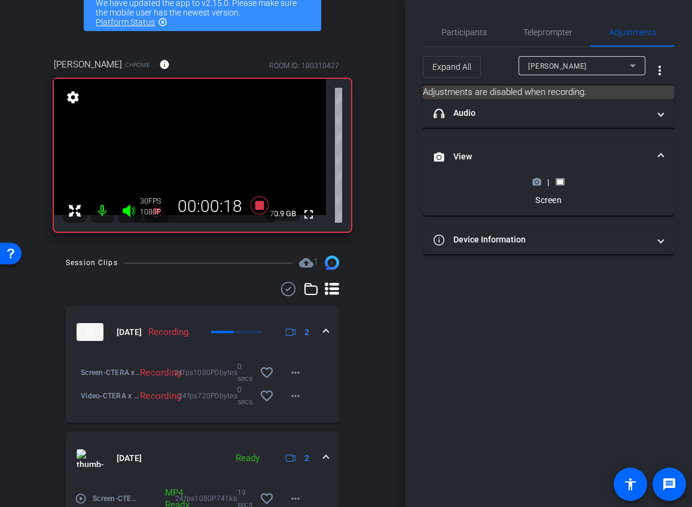
click at [536, 179] on icon at bounding box center [537, 182] width 8 height 7
click at [536, 182] on circle at bounding box center [536, 182] width 3 height 3
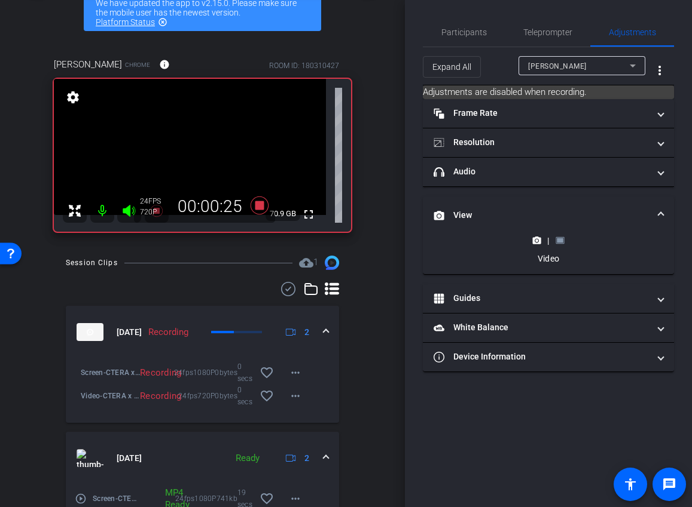
click at [534, 209] on mat-expansion-panel-header "View" at bounding box center [548, 216] width 251 height 38
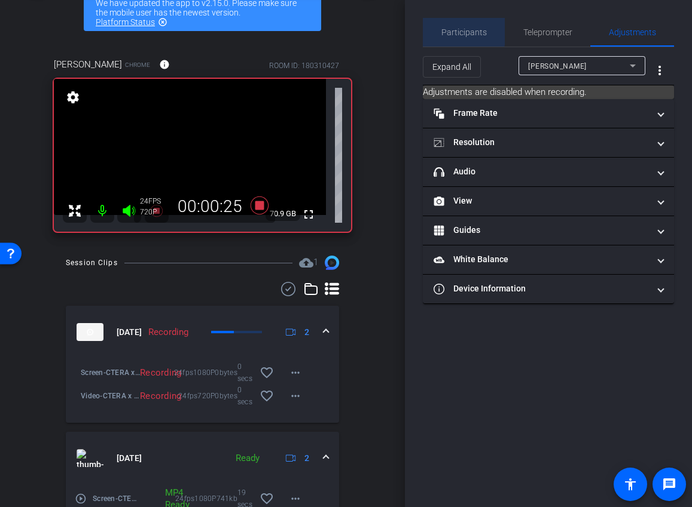
click at [461, 29] on span "Participants" at bounding box center [463, 32] width 45 height 8
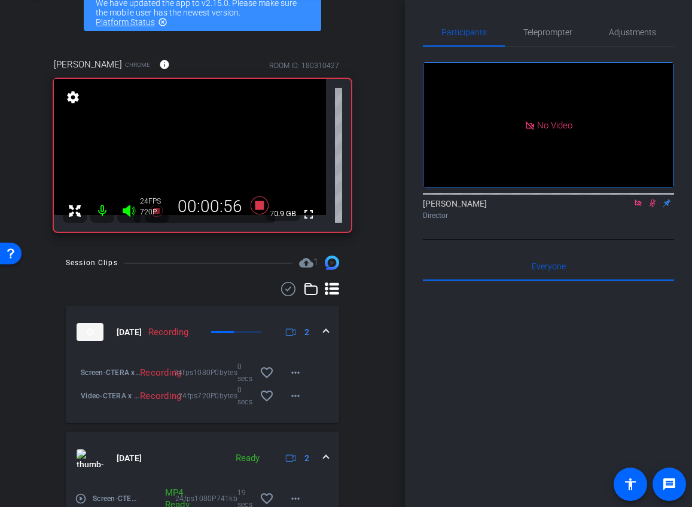
click at [652, 199] on icon at bounding box center [652, 203] width 10 height 8
click at [653, 199] on icon at bounding box center [652, 203] width 10 height 8
click at [159, 59] on mat-icon "info" at bounding box center [164, 64] width 11 height 11
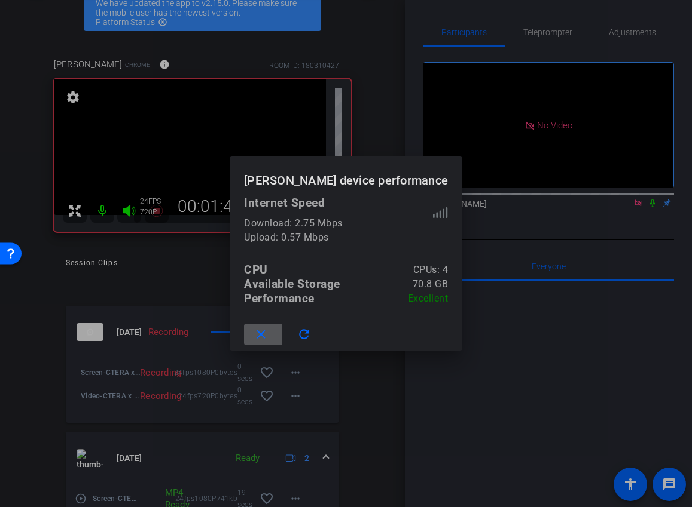
click at [490, 216] on div at bounding box center [346, 253] width 692 height 507
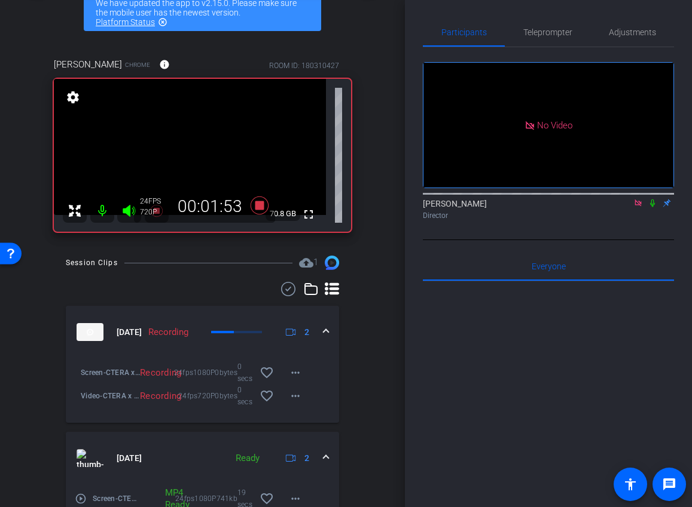
click at [653, 200] on icon at bounding box center [652, 204] width 5 height 8
click at [653, 200] on icon at bounding box center [652, 204] width 7 height 8
click at [622, 40] on span "Adjustments" at bounding box center [631, 32] width 47 height 29
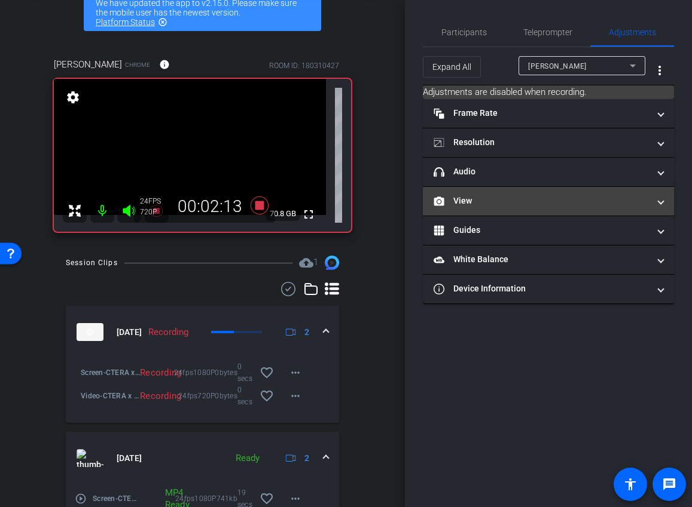
click at [543, 203] on mat-panel-title "View" at bounding box center [540, 201] width 215 height 13
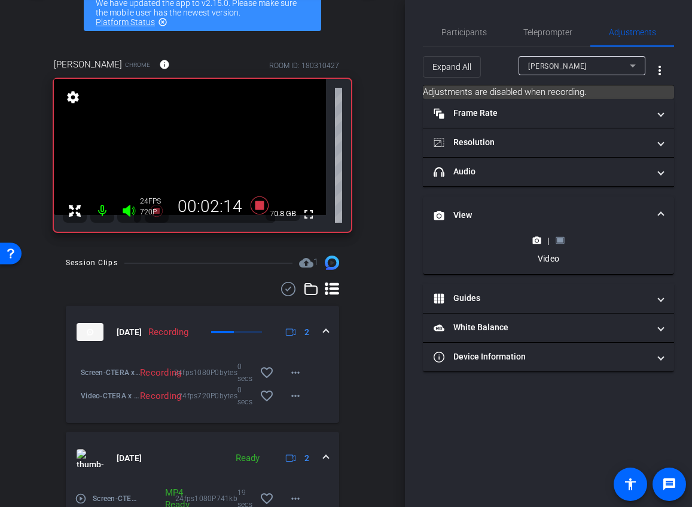
click at [559, 240] on rect at bounding box center [559, 240] width 7 height 5
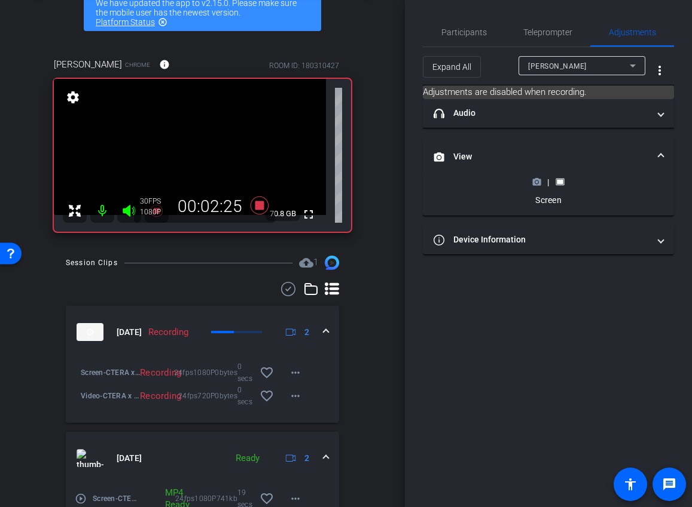
click at [537, 182] on circle at bounding box center [536, 182] width 3 height 3
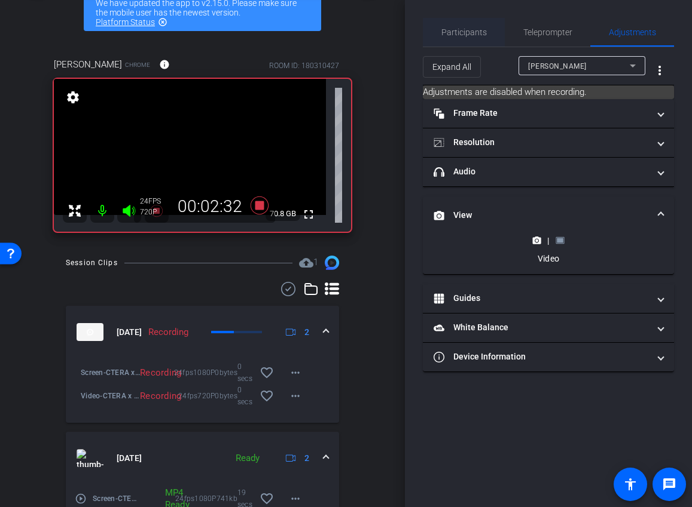
click at [463, 31] on span "Participants" at bounding box center [463, 32] width 45 height 8
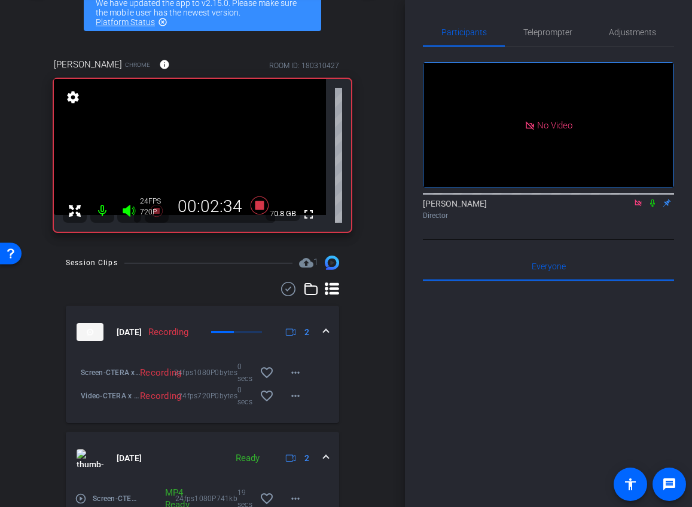
click at [653, 200] on icon at bounding box center [652, 204] width 5 height 8
click at [653, 200] on icon at bounding box center [652, 204] width 7 height 8
click at [653, 200] on icon at bounding box center [652, 204] width 5 height 8
click at [653, 199] on icon at bounding box center [652, 203] width 10 height 8
click at [653, 200] on icon at bounding box center [652, 204] width 5 height 8
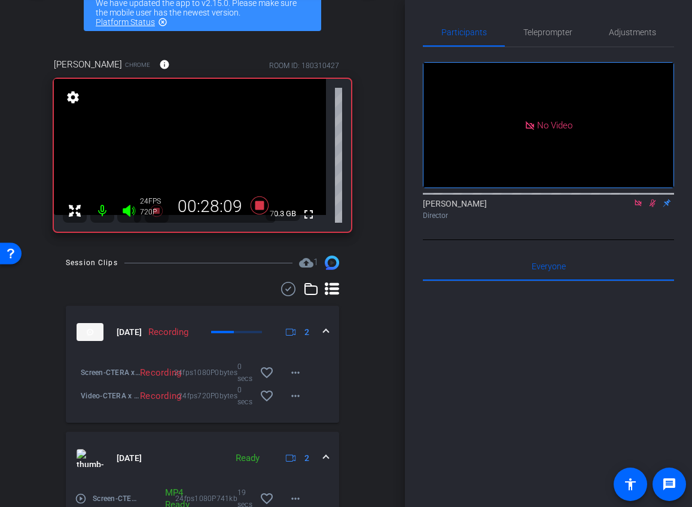
click at [653, 200] on icon at bounding box center [652, 204] width 7 height 8
click at [649, 199] on icon at bounding box center [652, 203] width 10 height 8
click at [652, 199] on icon at bounding box center [652, 203] width 10 height 8
click at [549, 33] on span "Teleprompter" at bounding box center [547, 32] width 49 height 8
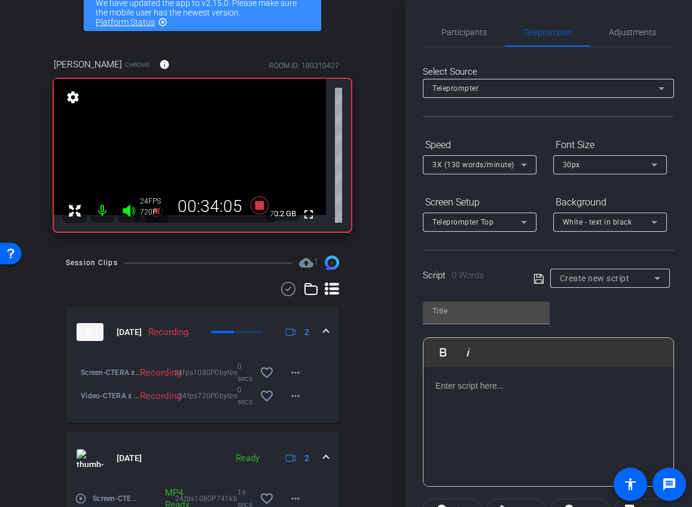
click at [463, 391] on p at bounding box center [548, 386] width 226 height 13
click at [448, 386] on p at bounding box center [548, 386] width 226 height 13
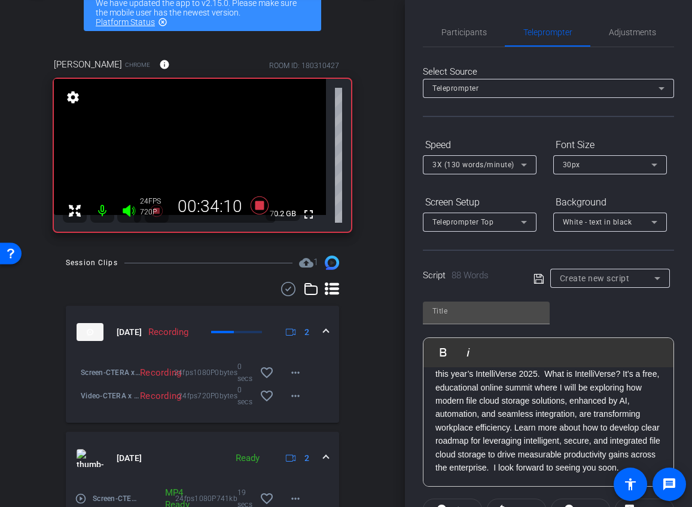
scroll to position [0, 0]
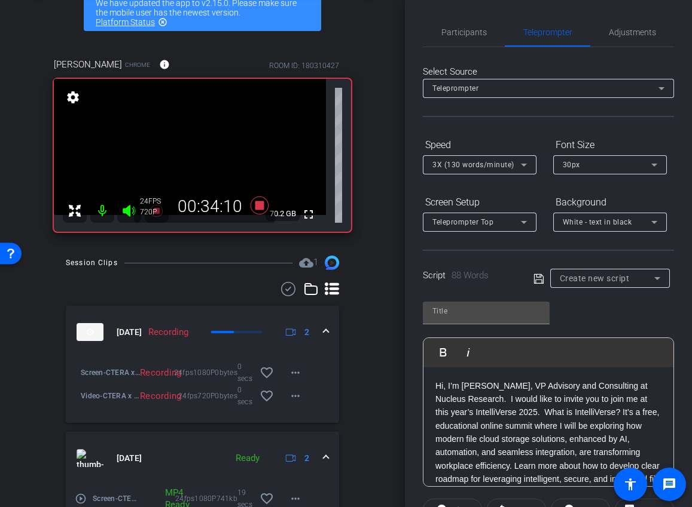
click at [436, 386] on p "Hi, I’m [PERSON_NAME], VP Advisory and Consulting at Nucleus Research. I would …" at bounding box center [548, 447] width 226 height 134
click at [538, 276] on icon at bounding box center [538, 279] width 11 height 14
type input "Default title 6705"
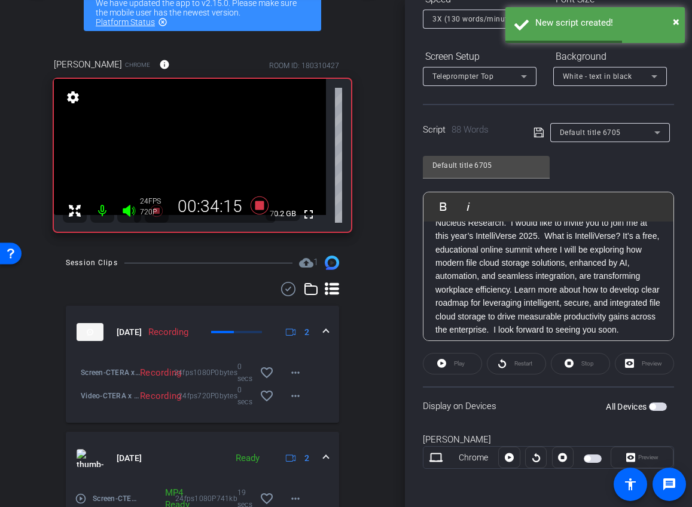
scroll to position [51, 0]
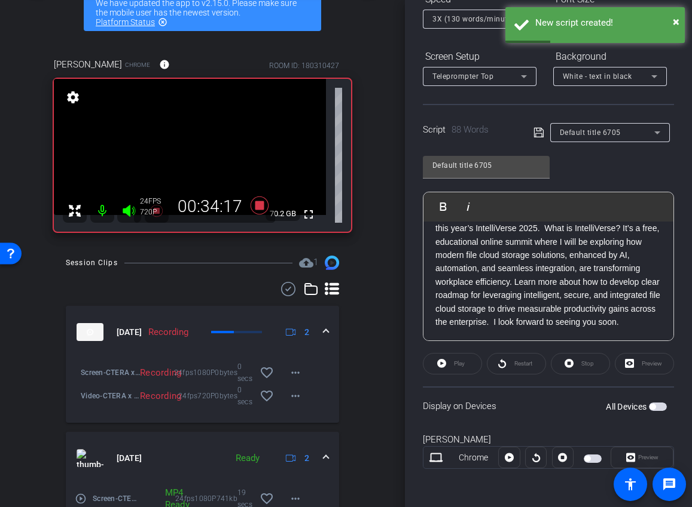
click at [656, 410] on span "button" at bounding box center [658, 407] width 18 height 8
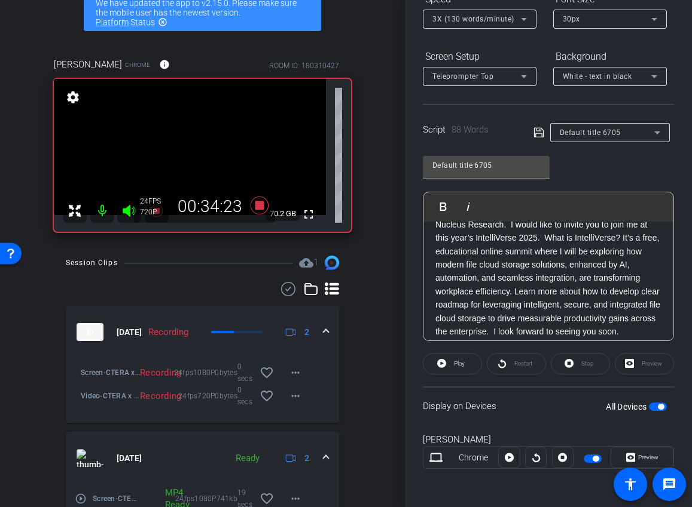
scroll to position [0, 0]
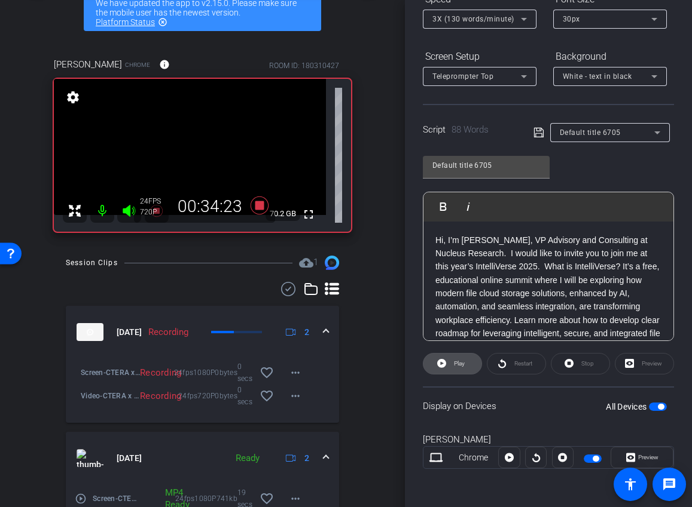
click at [447, 365] on span at bounding box center [452, 364] width 58 height 29
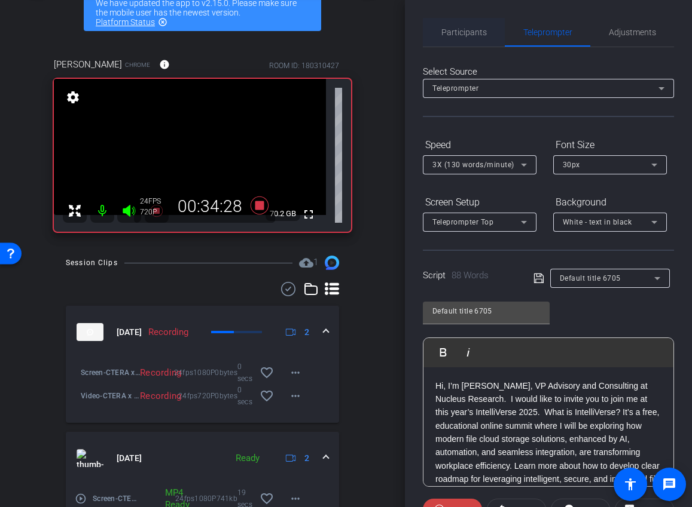
click at [473, 31] on span "Participants" at bounding box center [463, 32] width 45 height 8
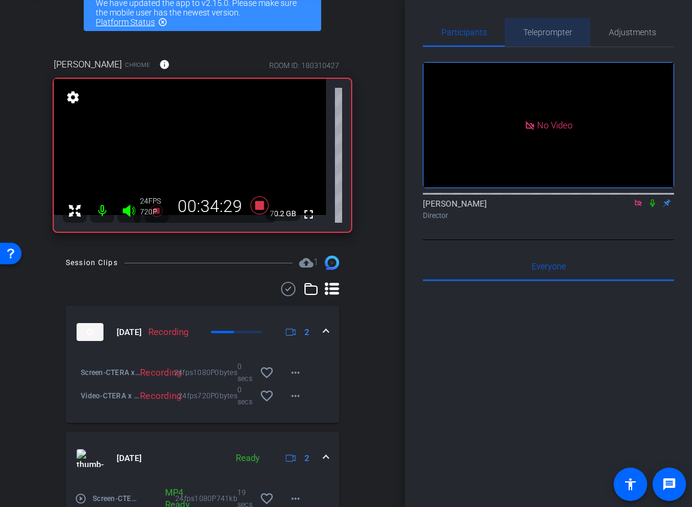
click at [555, 33] on span "Teleprompter" at bounding box center [547, 32] width 49 height 8
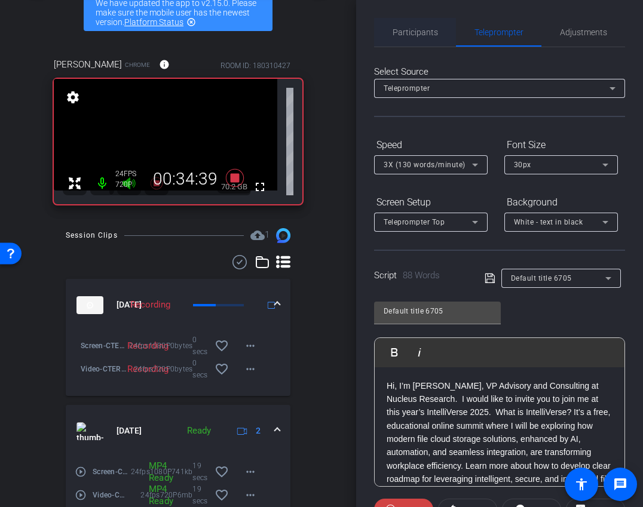
click at [414, 38] on span "Participants" at bounding box center [415, 32] width 45 height 29
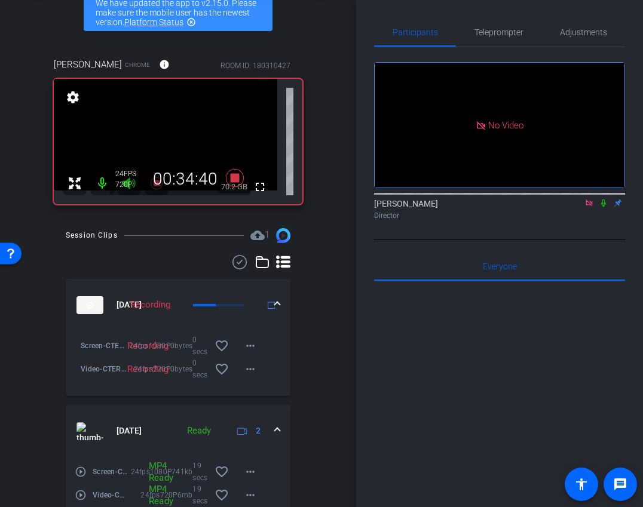
click at [603, 199] on icon at bounding box center [604, 203] width 10 height 8
click at [492, 28] on span "Teleprompter" at bounding box center [499, 32] width 49 height 8
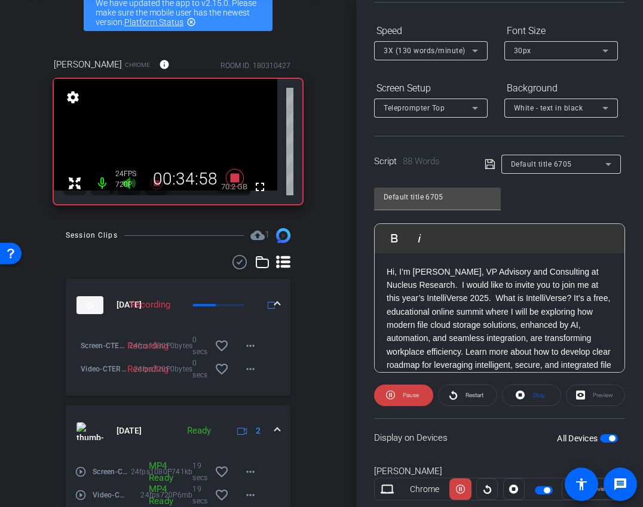
scroll to position [146, 0]
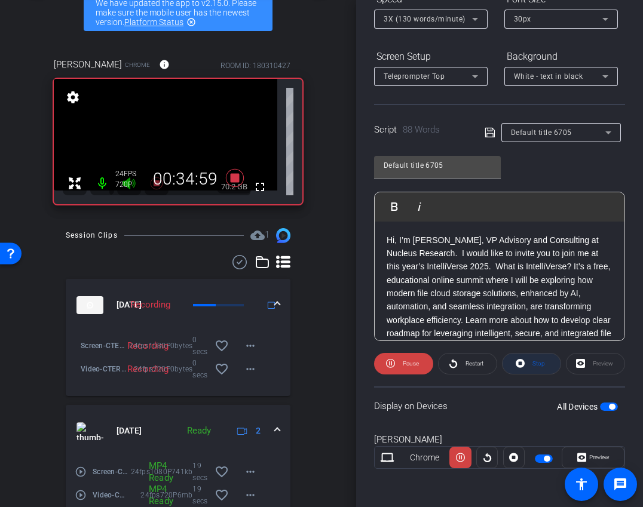
click at [534, 365] on span "Stop" at bounding box center [539, 363] width 13 height 7
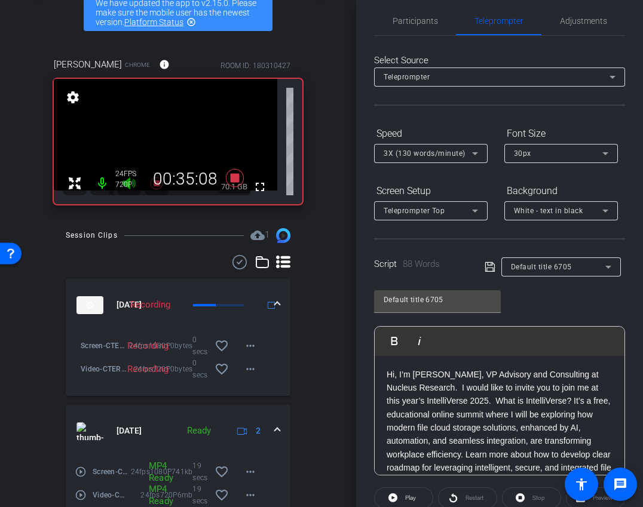
scroll to position [0, 0]
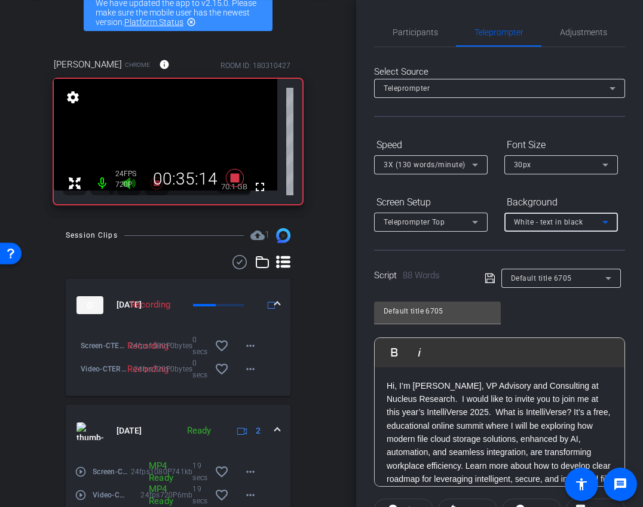
click at [576, 229] on div "White - text in black" at bounding box center [558, 222] width 88 height 15
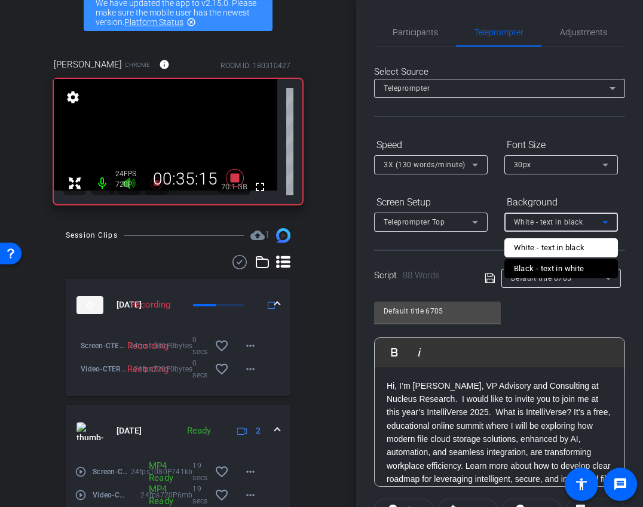
click at [594, 212] on div at bounding box center [321, 253] width 643 height 507
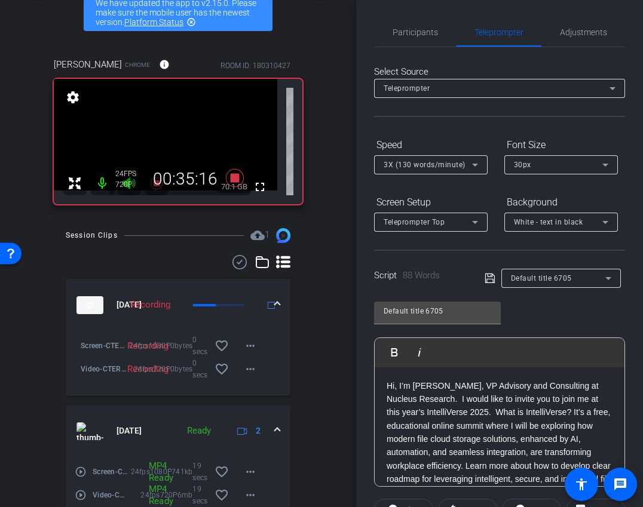
click at [468, 225] on icon at bounding box center [475, 222] width 14 height 14
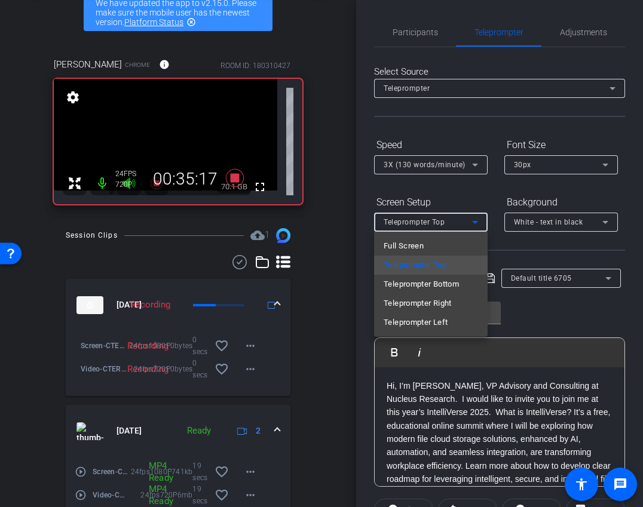
click at [452, 142] on div at bounding box center [321, 253] width 643 height 507
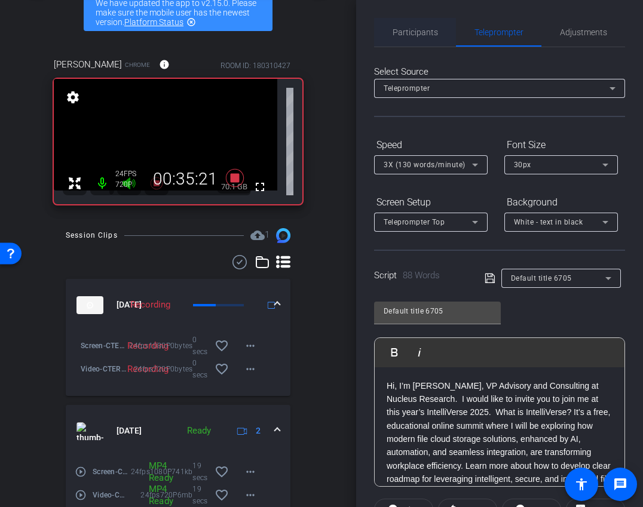
click at [415, 33] on span "Participants" at bounding box center [415, 32] width 45 height 8
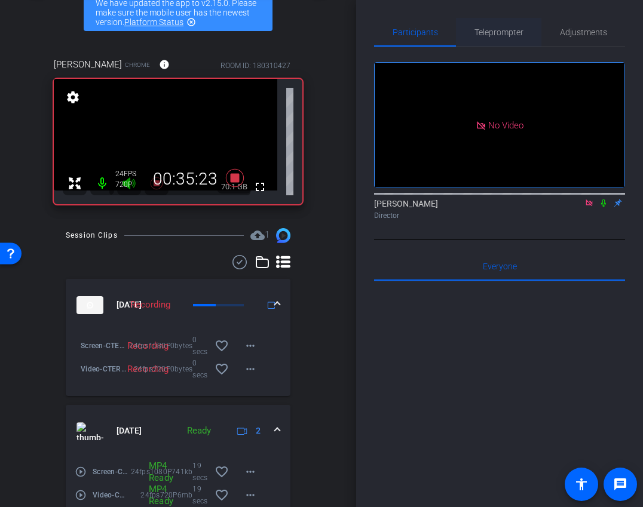
click at [491, 32] on span "Teleprompter" at bounding box center [499, 32] width 49 height 8
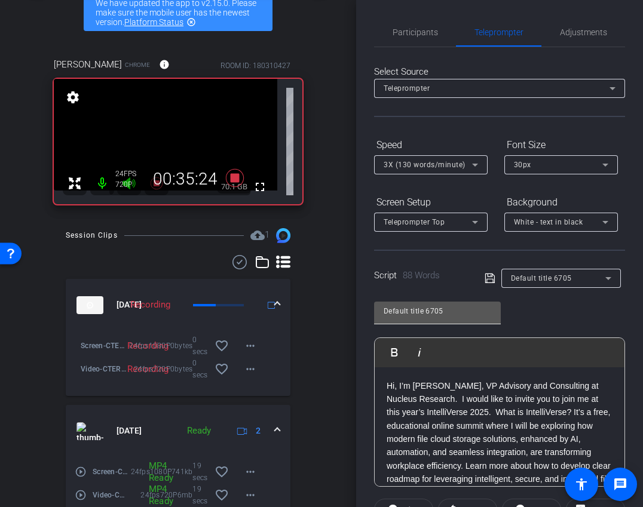
scroll to position [146, 0]
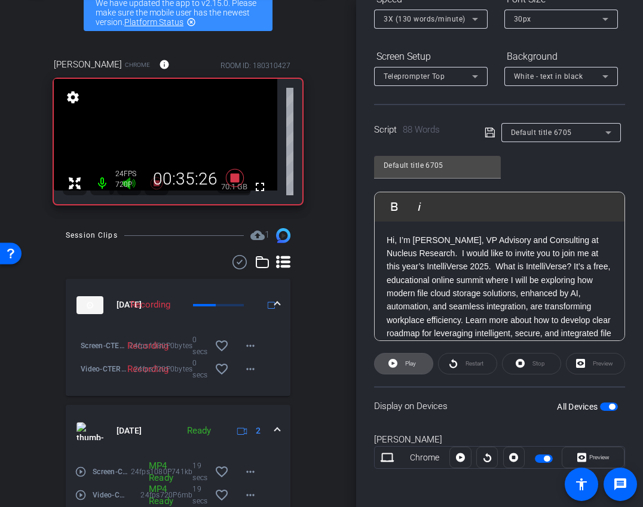
click at [418, 365] on span at bounding box center [404, 364] width 58 height 29
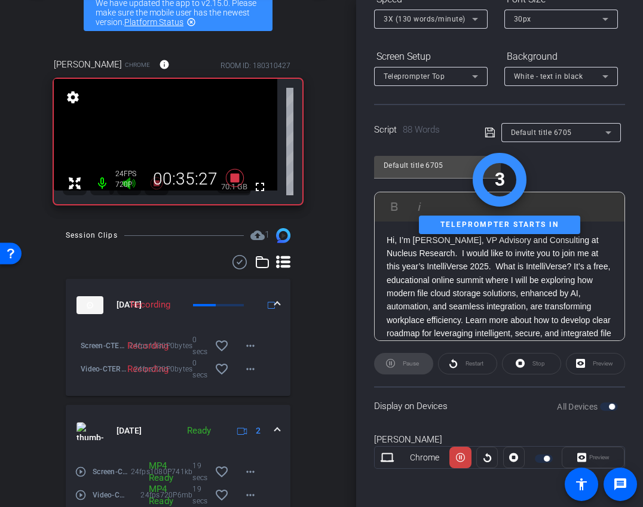
scroll to position [0, 0]
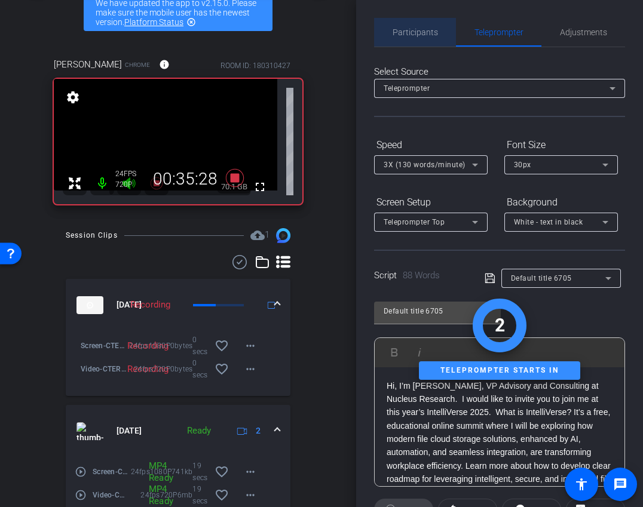
click at [420, 30] on span "Participants" at bounding box center [415, 32] width 45 height 8
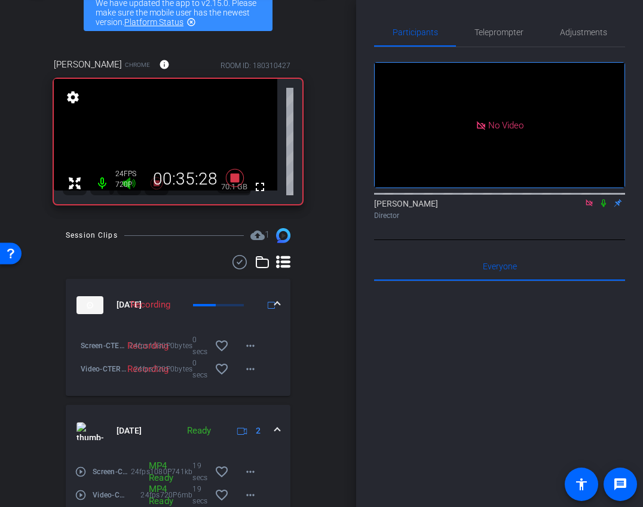
click at [603, 199] on icon at bounding box center [604, 203] width 10 height 8
click at [603, 200] on icon at bounding box center [604, 204] width 7 height 8
click at [497, 41] on span "Teleprompter" at bounding box center [499, 32] width 49 height 29
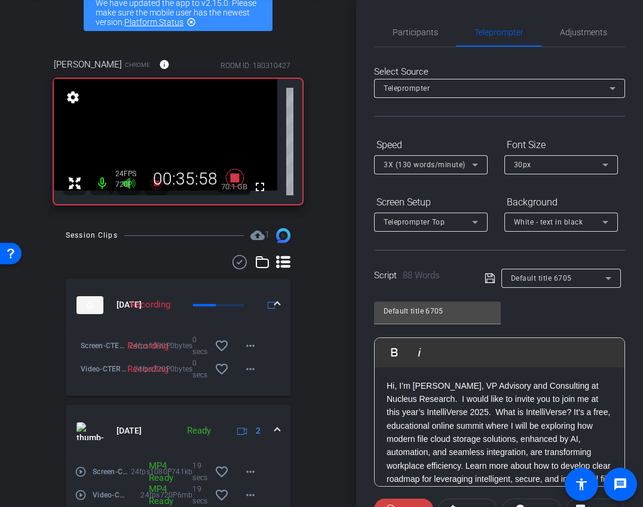
scroll to position [146, 0]
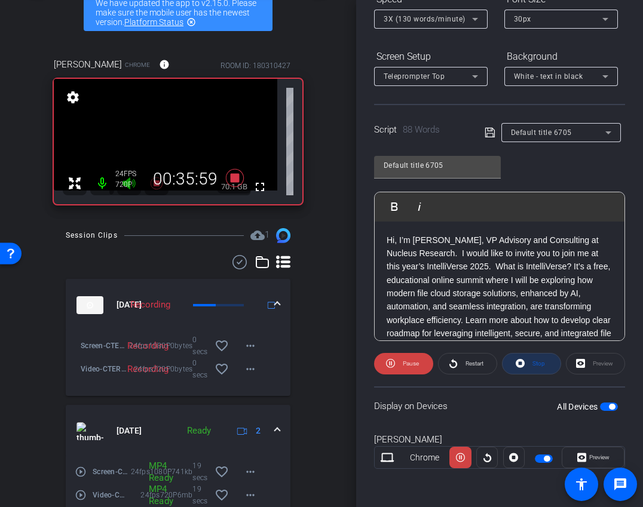
click at [522, 369] on icon at bounding box center [520, 363] width 9 height 15
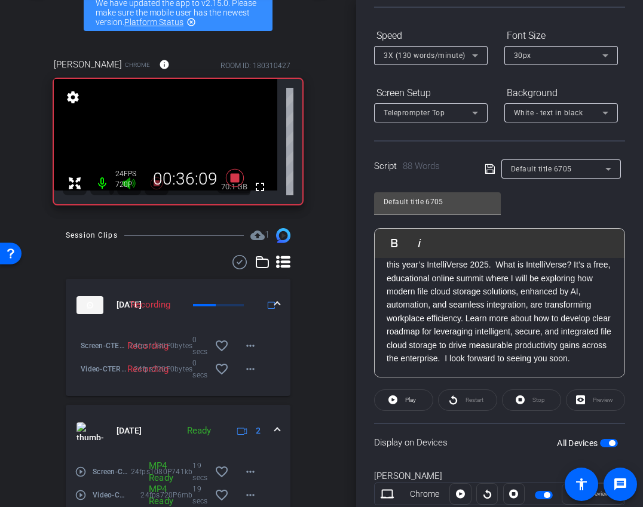
scroll to position [108, 0]
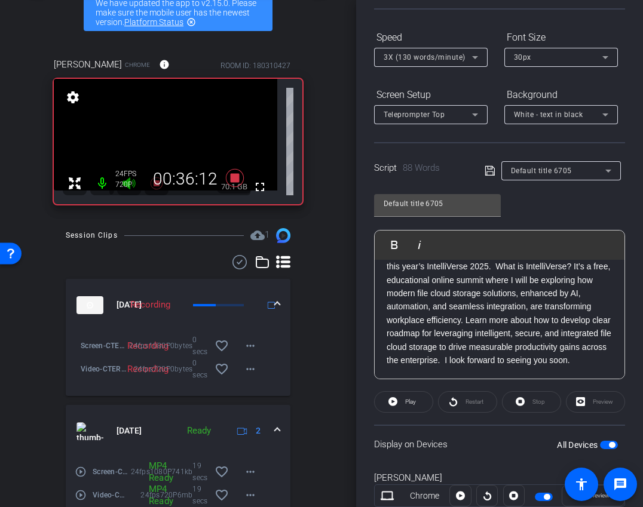
click at [521, 362] on p "Hi, I’m [PERSON_NAME], VP Advisory and Consulting at Nucleus Research. I would …" at bounding box center [500, 301] width 226 height 134
click at [420, 402] on span at bounding box center [404, 402] width 58 height 29
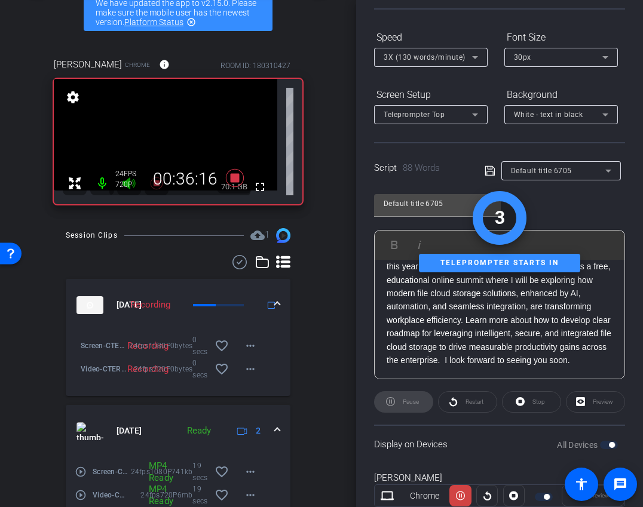
scroll to position [0, 0]
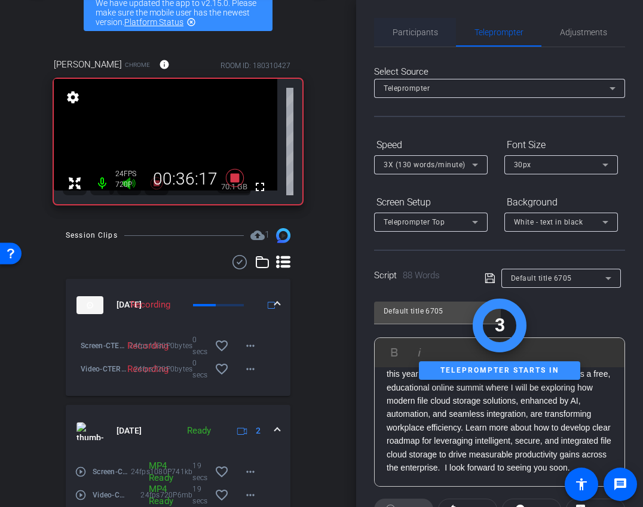
click at [418, 33] on span "Participants" at bounding box center [415, 32] width 45 height 8
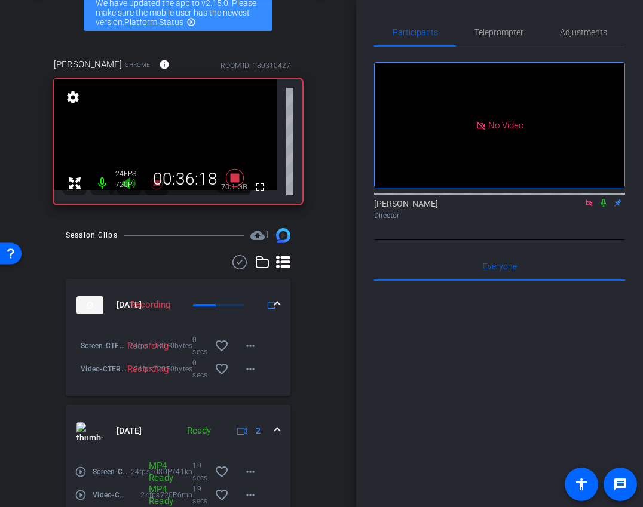
click at [600, 199] on icon at bounding box center [604, 203] width 10 height 8
click at [503, 35] on span "Teleprompter" at bounding box center [499, 32] width 49 height 8
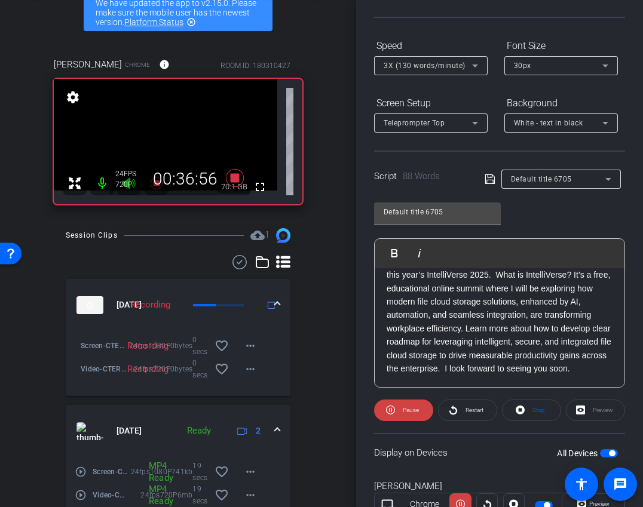
scroll to position [96, 0]
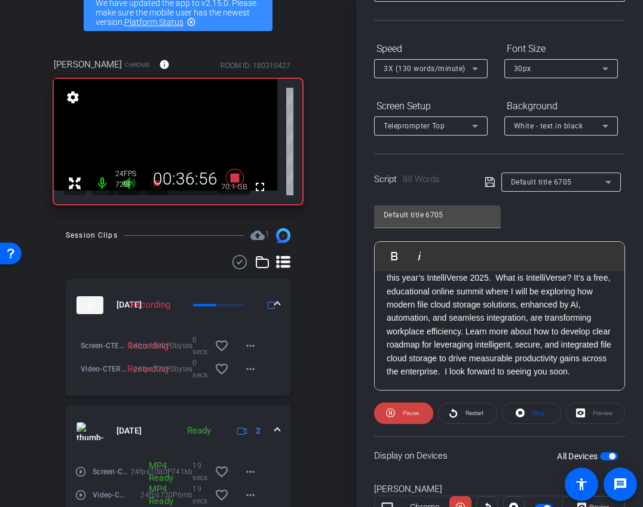
click at [458, 69] on span "3X (130 words/minute)" at bounding box center [425, 69] width 82 height 8
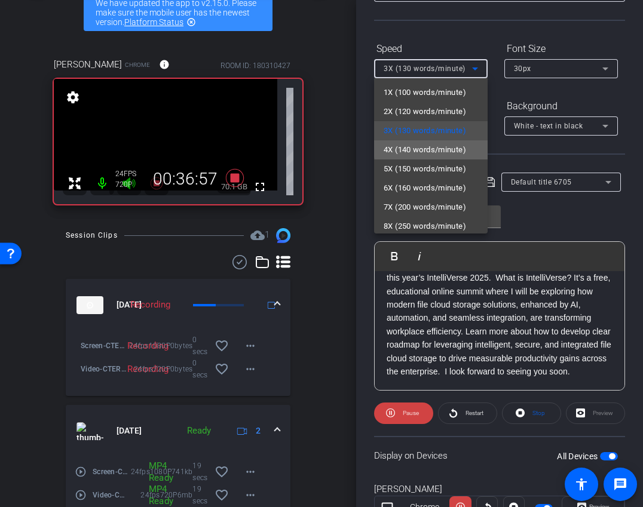
click at [452, 148] on span "4X (140 words/minute)" at bounding box center [425, 150] width 82 height 14
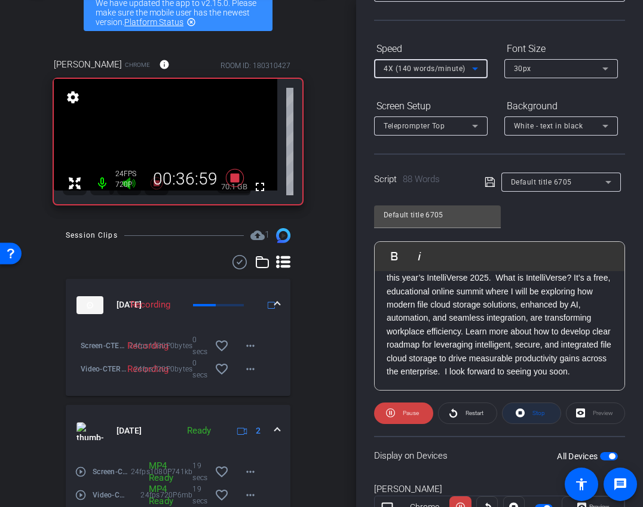
click at [504, 414] on span at bounding box center [532, 413] width 58 height 29
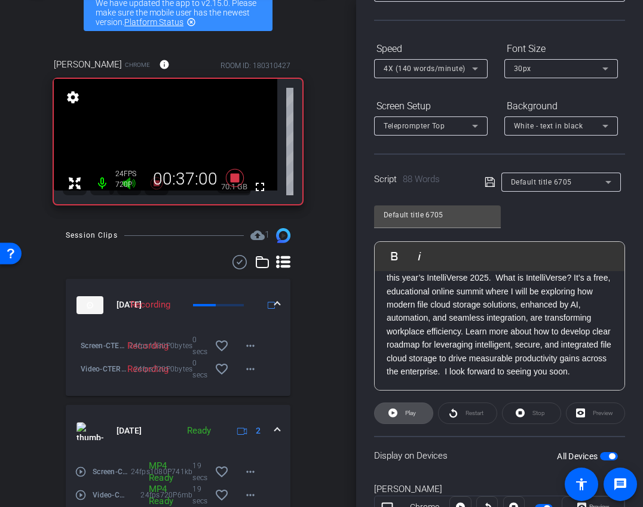
click at [408, 417] on span "Play" at bounding box center [410, 413] width 11 height 7
click at [531, 414] on span "Stop" at bounding box center [538, 413] width 16 height 17
click at [417, 414] on span at bounding box center [404, 413] width 58 height 29
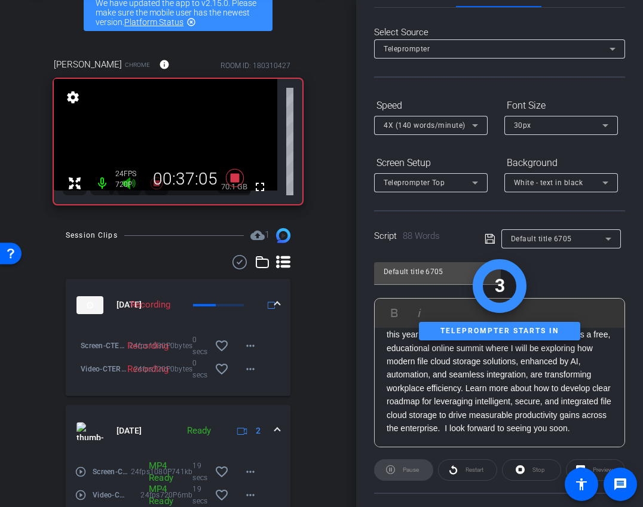
scroll to position [0, 0]
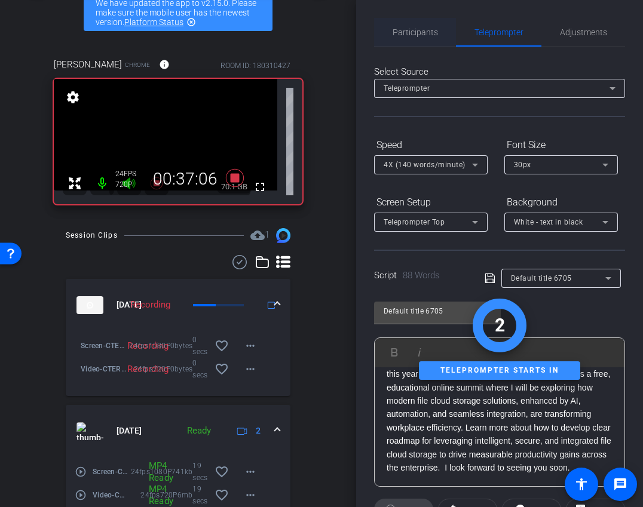
click at [405, 30] on span "Participants" at bounding box center [415, 32] width 45 height 8
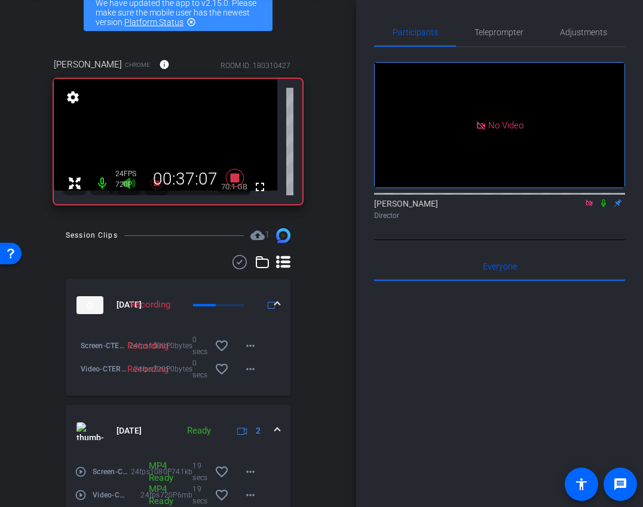
click at [601, 199] on icon at bounding box center [604, 203] width 10 height 8
click at [603, 198] on mat-icon at bounding box center [604, 203] width 14 height 11
click at [487, 19] on span "Teleprompter" at bounding box center [499, 32] width 49 height 29
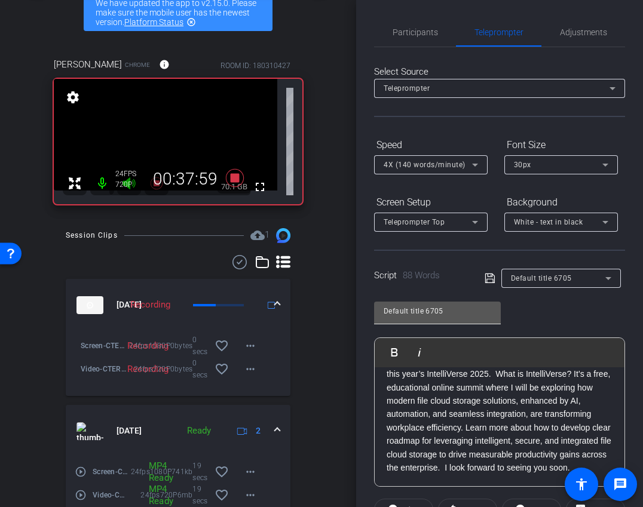
scroll to position [146, 0]
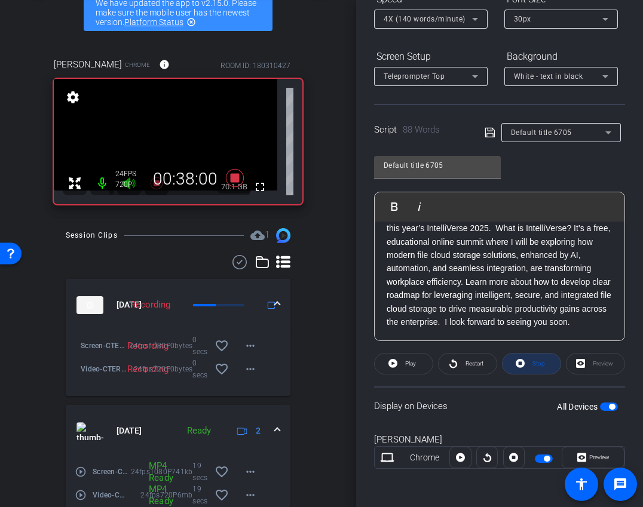
click at [536, 353] on span at bounding box center [532, 364] width 58 height 29
click at [536, 360] on div "Stop" at bounding box center [531, 364] width 59 height 22
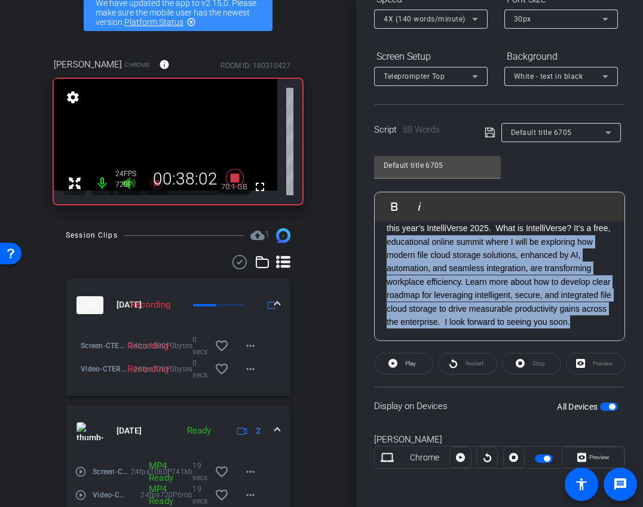
scroll to position [0, 0]
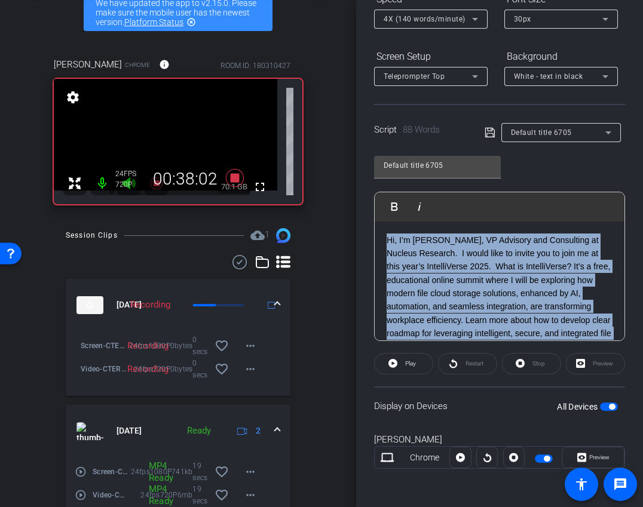
drag, startPoint x: 468, startPoint y: 321, endPoint x: 357, endPoint y: 172, distance: 185.8
click at [357, 172] on div "Participants Teleprompter Adjustments Ariam Eqbe Director Everyone 0 Mark all r…" at bounding box center [499, 253] width 287 height 507
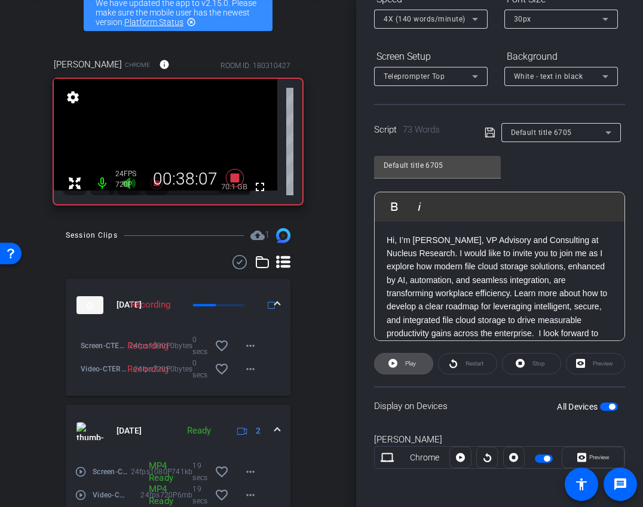
click at [402, 373] on span at bounding box center [404, 364] width 58 height 29
click at [527, 364] on span at bounding box center [532, 364] width 58 height 29
click at [409, 362] on span "Play" at bounding box center [410, 363] width 11 height 7
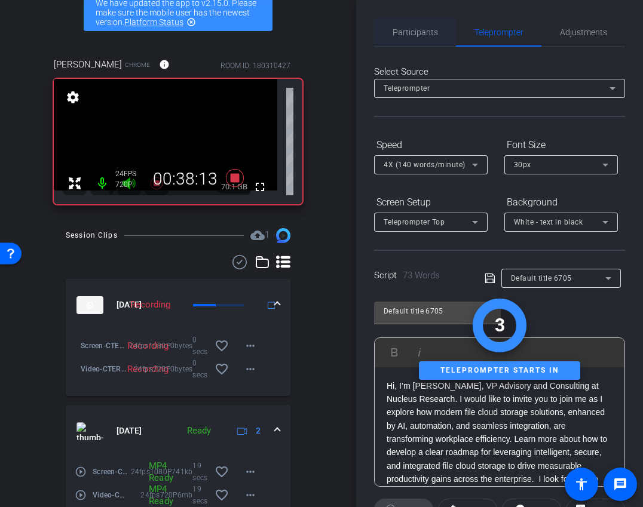
click at [414, 37] on span "Participants" at bounding box center [415, 32] width 45 height 29
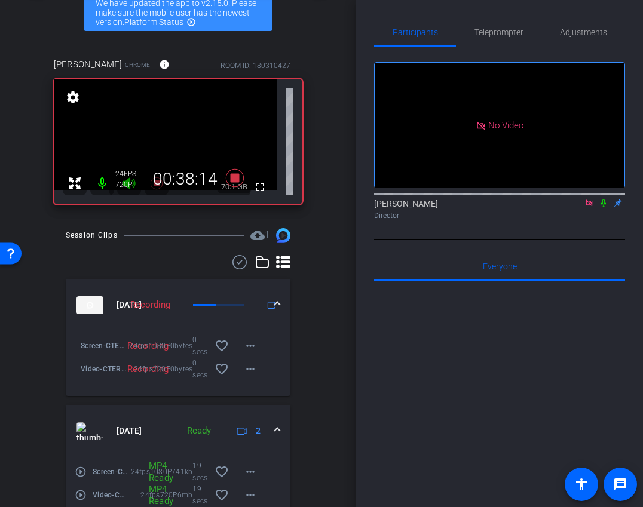
click at [605, 199] on icon at bounding box center [604, 203] width 10 height 8
click at [503, 36] on span "Teleprompter" at bounding box center [499, 32] width 49 height 8
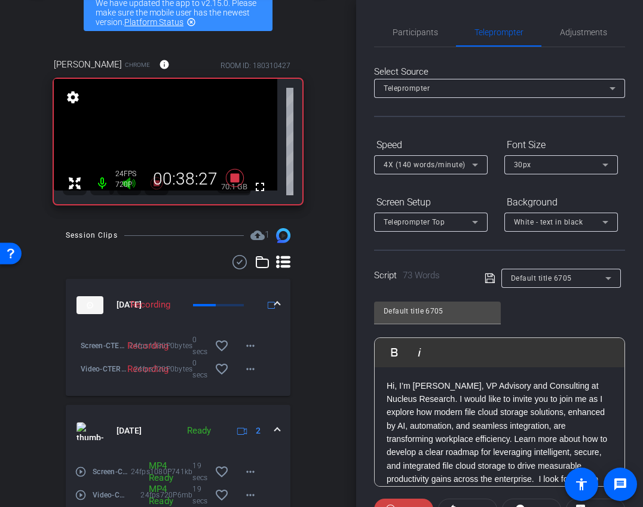
scroll to position [146, 0]
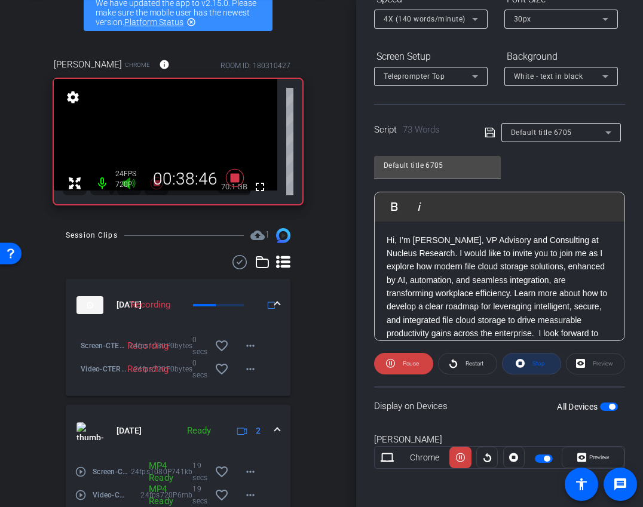
click at [545, 360] on span at bounding box center [532, 364] width 58 height 29
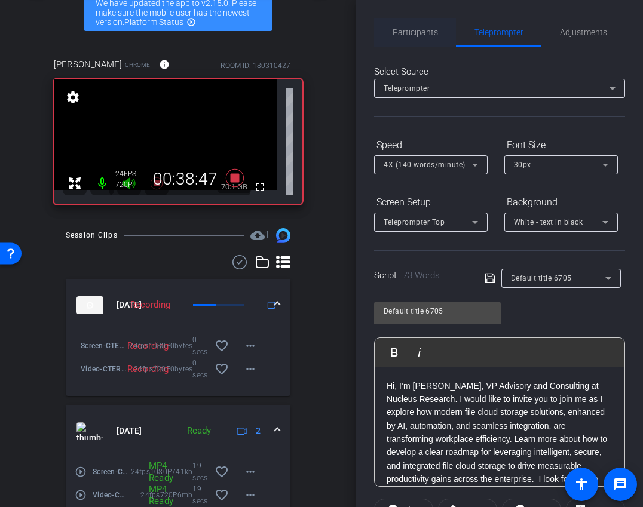
click at [423, 43] on span "Participants" at bounding box center [415, 32] width 45 height 29
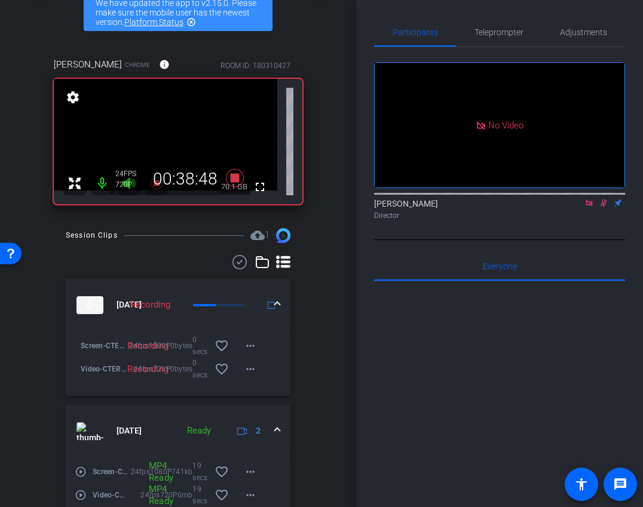
click at [605, 200] on icon at bounding box center [604, 204] width 7 height 8
click at [498, 35] on span "Teleprompter" at bounding box center [499, 32] width 49 height 8
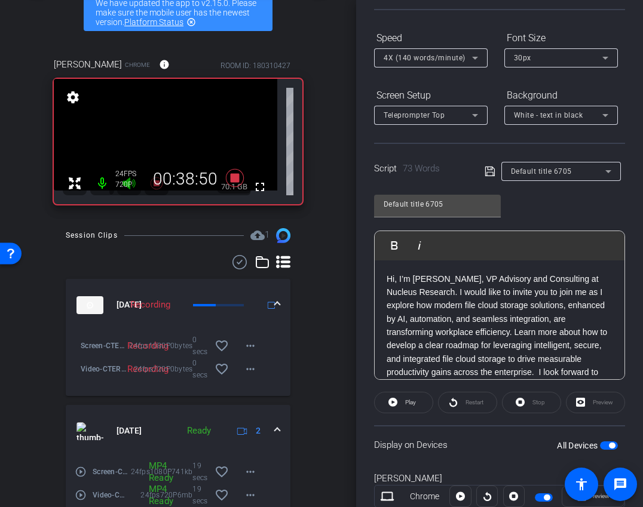
scroll to position [146, 0]
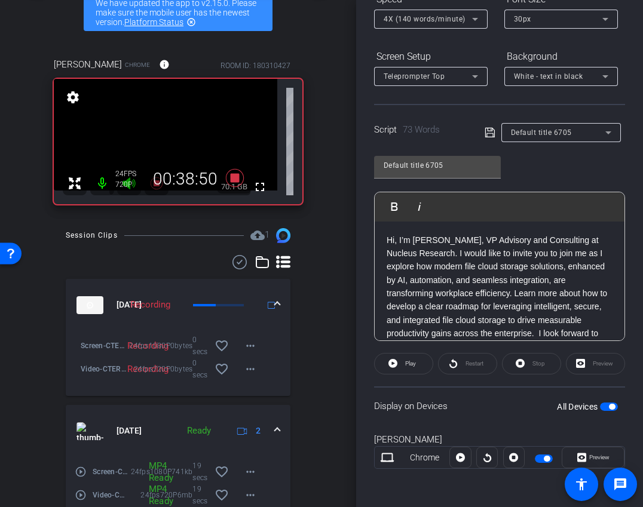
click at [528, 366] on div "Stop" at bounding box center [531, 364] width 59 height 22
click at [405, 358] on span "Play" at bounding box center [409, 364] width 14 height 17
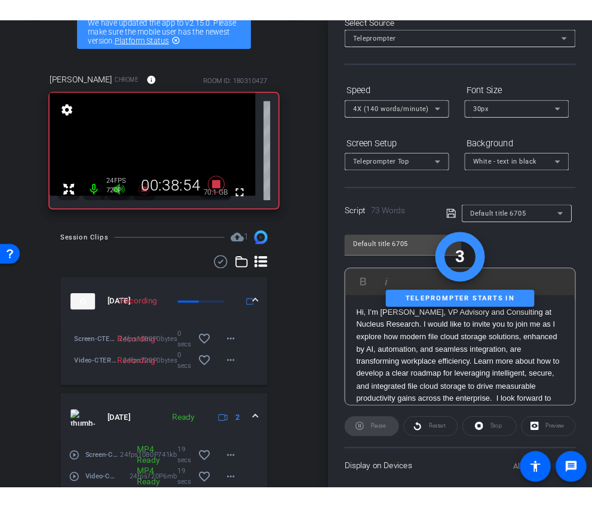
scroll to position [0, 0]
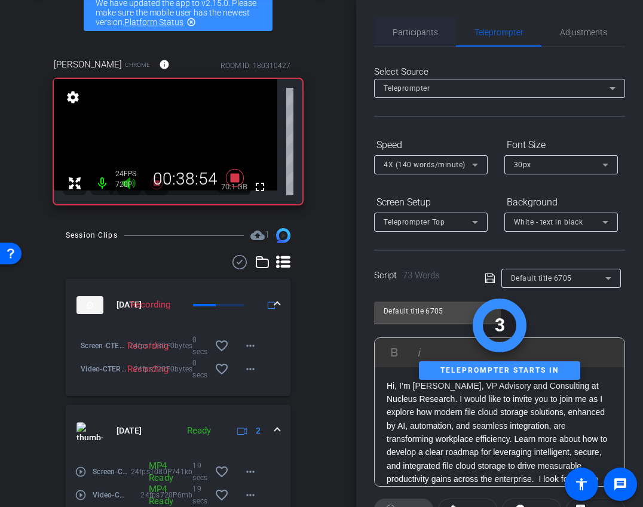
click at [417, 33] on span "Participants" at bounding box center [415, 32] width 45 height 8
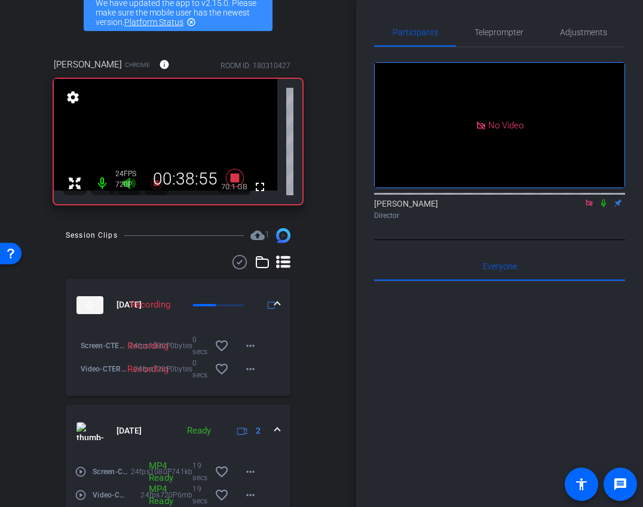
click at [605, 199] on icon at bounding box center [604, 203] width 10 height 8
click at [601, 199] on icon at bounding box center [604, 203] width 10 height 8
click at [496, 32] on span "Teleprompter" at bounding box center [499, 32] width 49 height 8
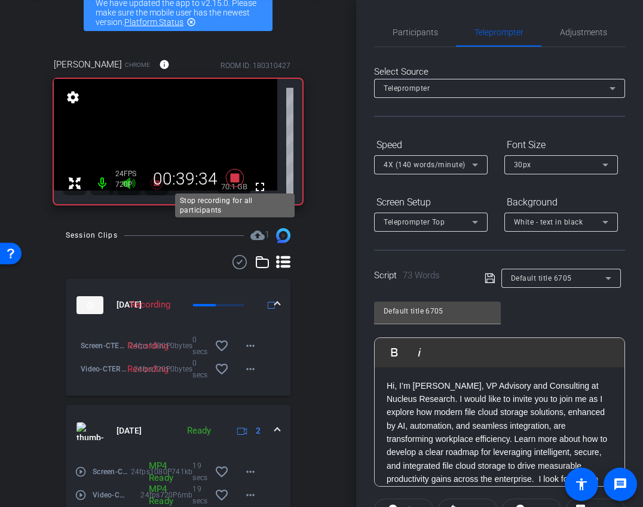
click at [232, 178] on icon at bounding box center [235, 178] width 18 height 18
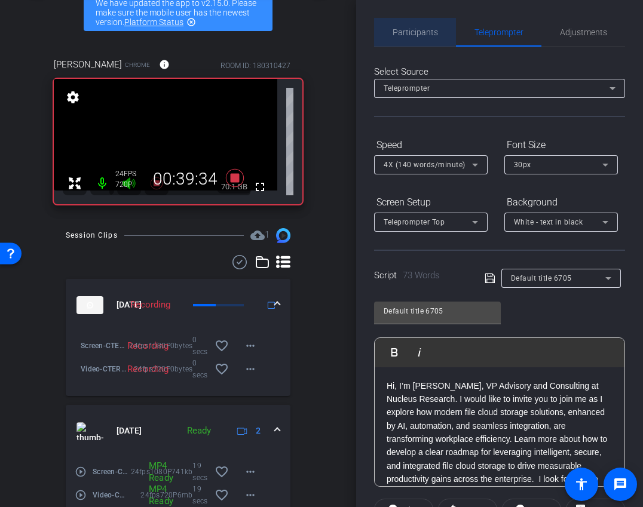
click at [440, 32] on div "Participants" at bounding box center [415, 32] width 82 height 29
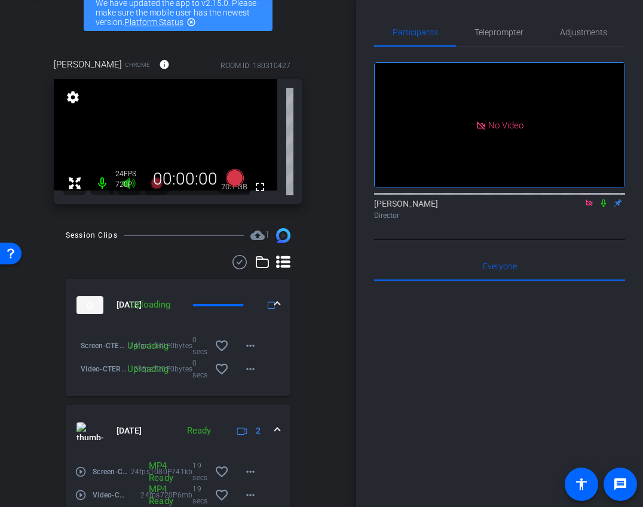
click at [586, 200] on icon at bounding box center [589, 203] width 7 height 7
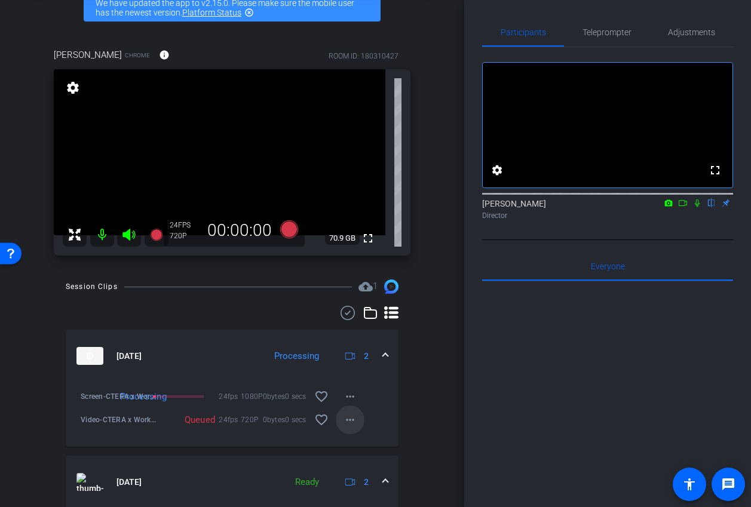
click at [341, 412] on span at bounding box center [350, 420] width 29 height 29
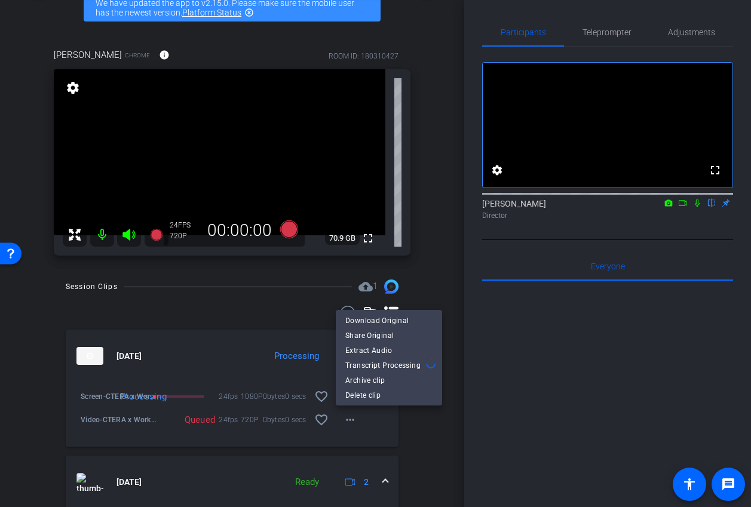
click at [426, 447] on div at bounding box center [375, 253] width 751 height 507
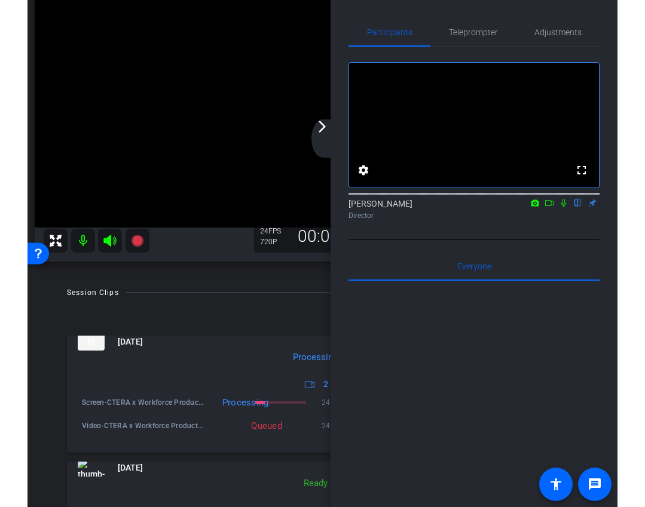
scroll to position [179, 0]
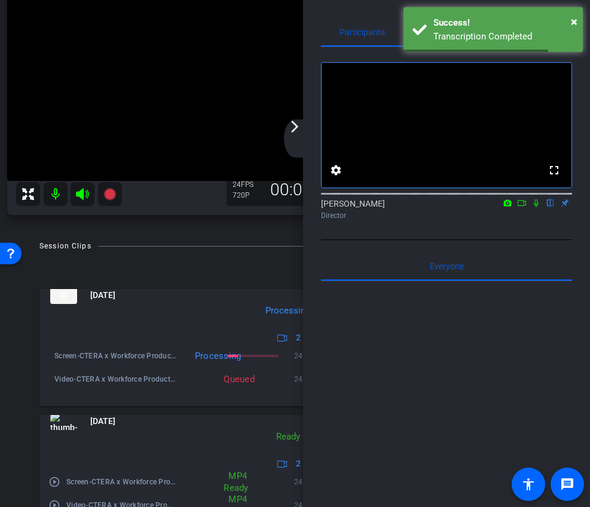
click at [301, 129] on mat-icon "arrow_forward_ios" at bounding box center [295, 127] width 14 height 14
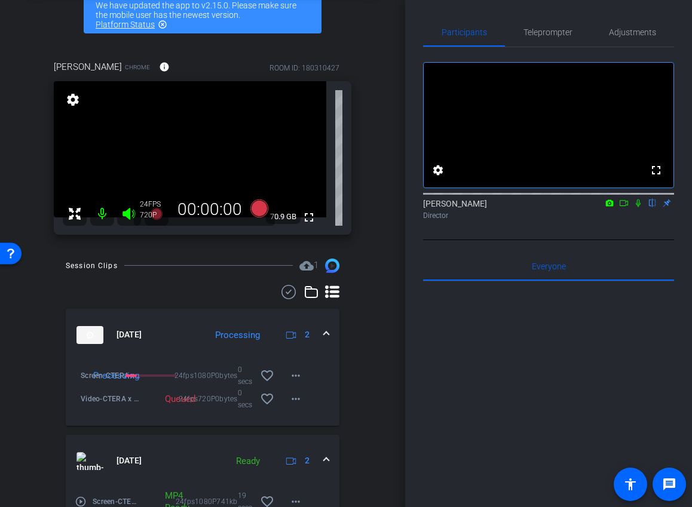
scroll to position [0, 0]
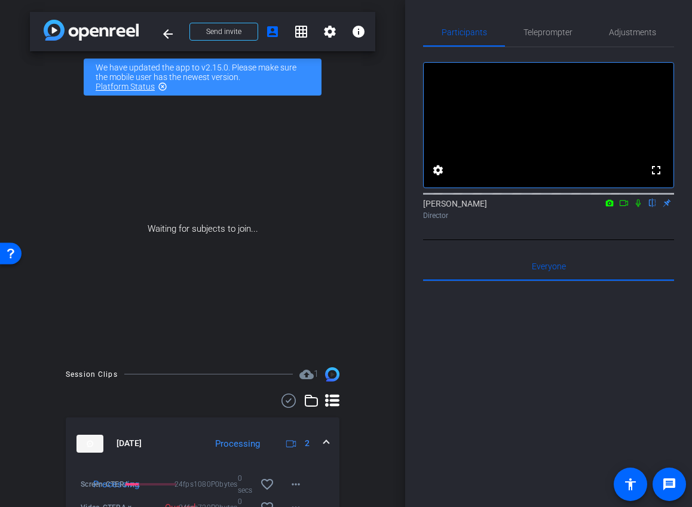
click at [622, 207] on icon at bounding box center [624, 203] width 10 height 8
click at [654, 207] on icon at bounding box center [653, 203] width 10 height 8
